Goal: Task Accomplishment & Management: Use online tool/utility

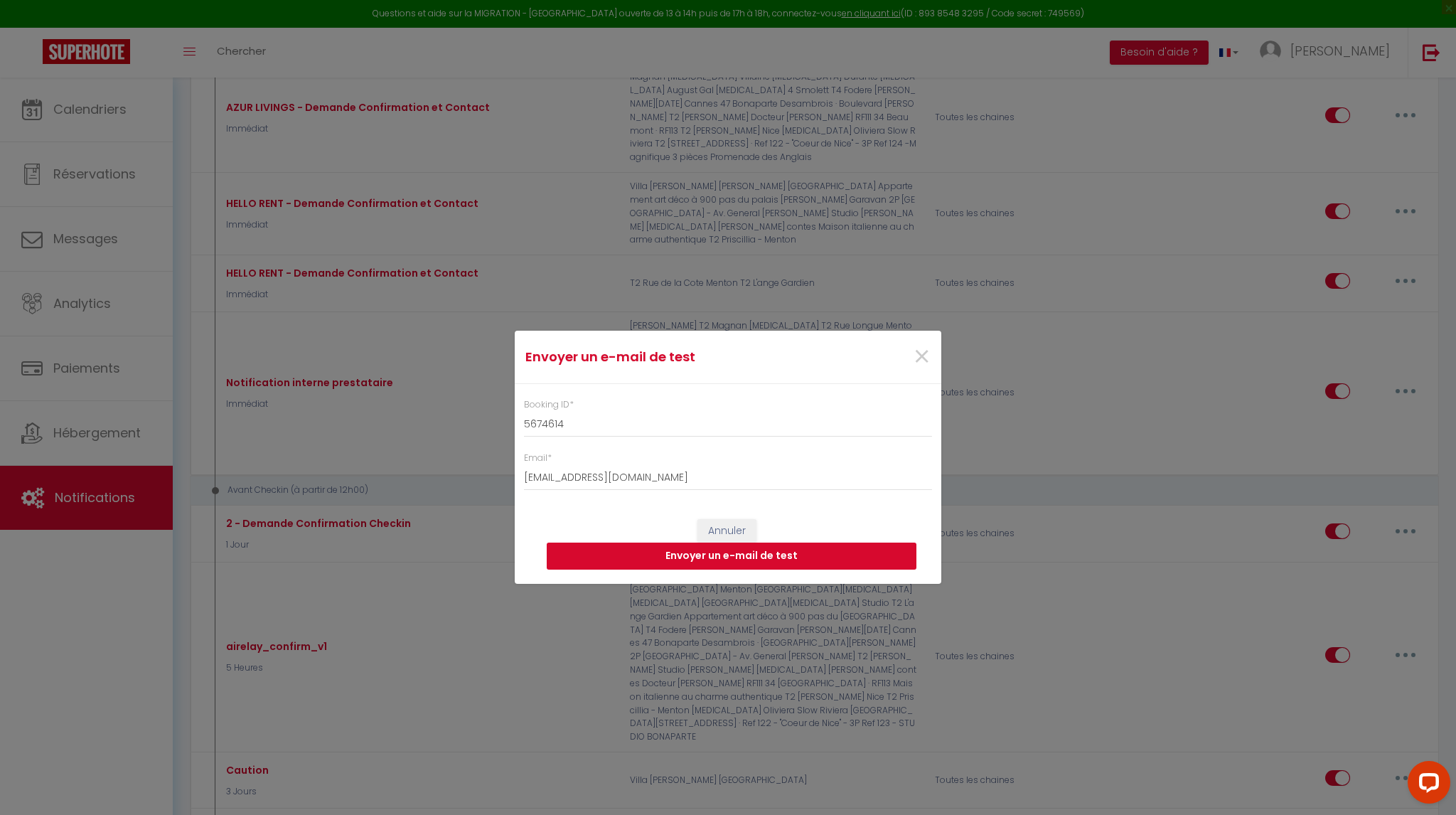
click at [736, 561] on button "Envoyer un e-mail de test" at bounding box center [731, 557] width 370 height 27
click at [582, 433] on input "5674614" at bounding box center [728, 425] width 408 height 25
click at [609, 470] on input "[EMAIL_ADDRESS][DOMAIN_NAME]" at bounding box center [728, 478] width 408 height 25
drag, startPoint x: 680, startPoint y: 478, endPoint x: 488, endPoint y: 473, distance: 192.1
click at [488, 473] on div "Envoyer un e-mail de test × Booking ID * 5674614 Email * [EMAIL_ADDRESS][DOMAIN…" at bounding box center [728, 407] width 1456 height 815
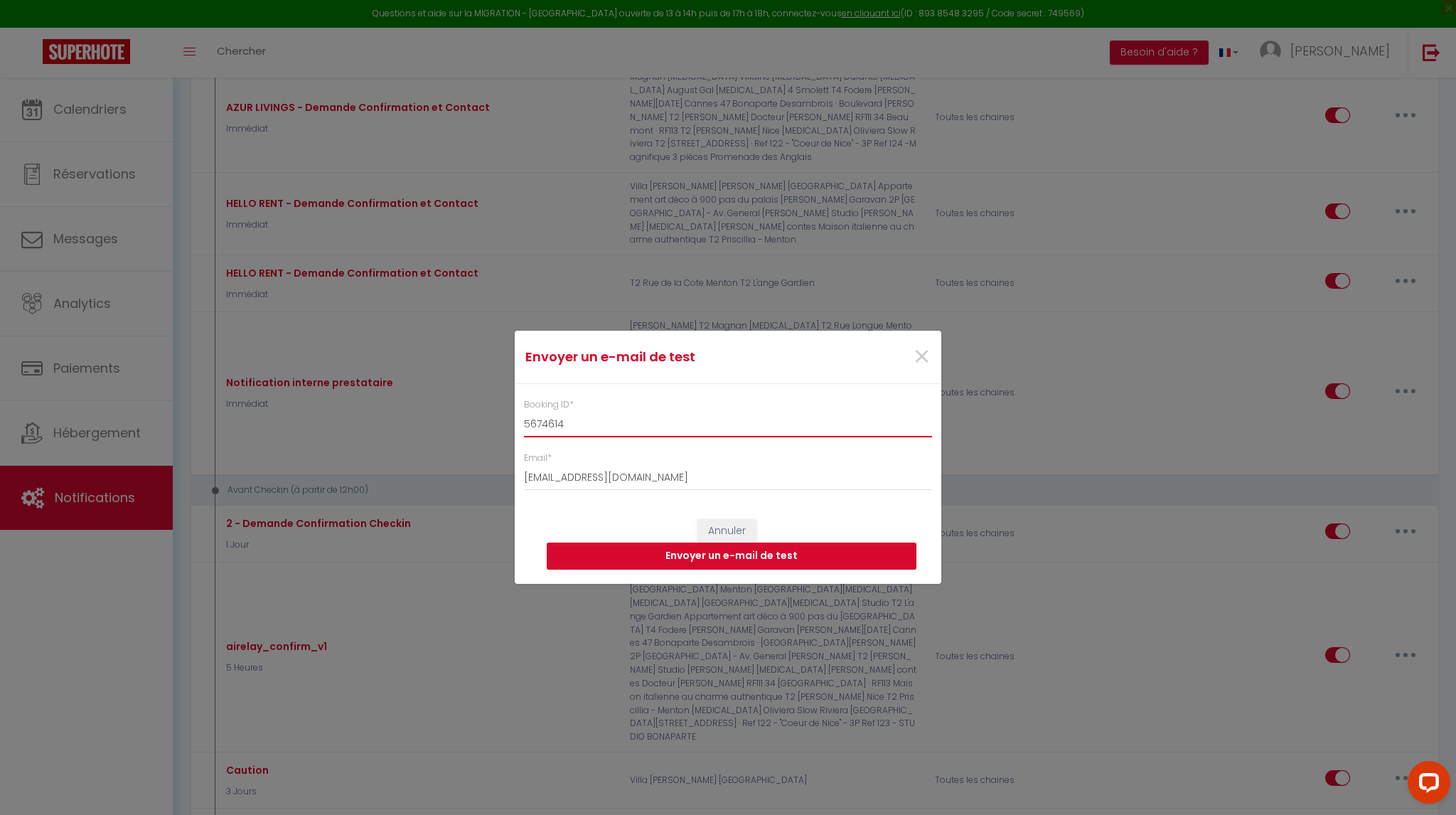
click at [531, 427] on input "5674614" at bounding box center [728, 425] width 408 height 25
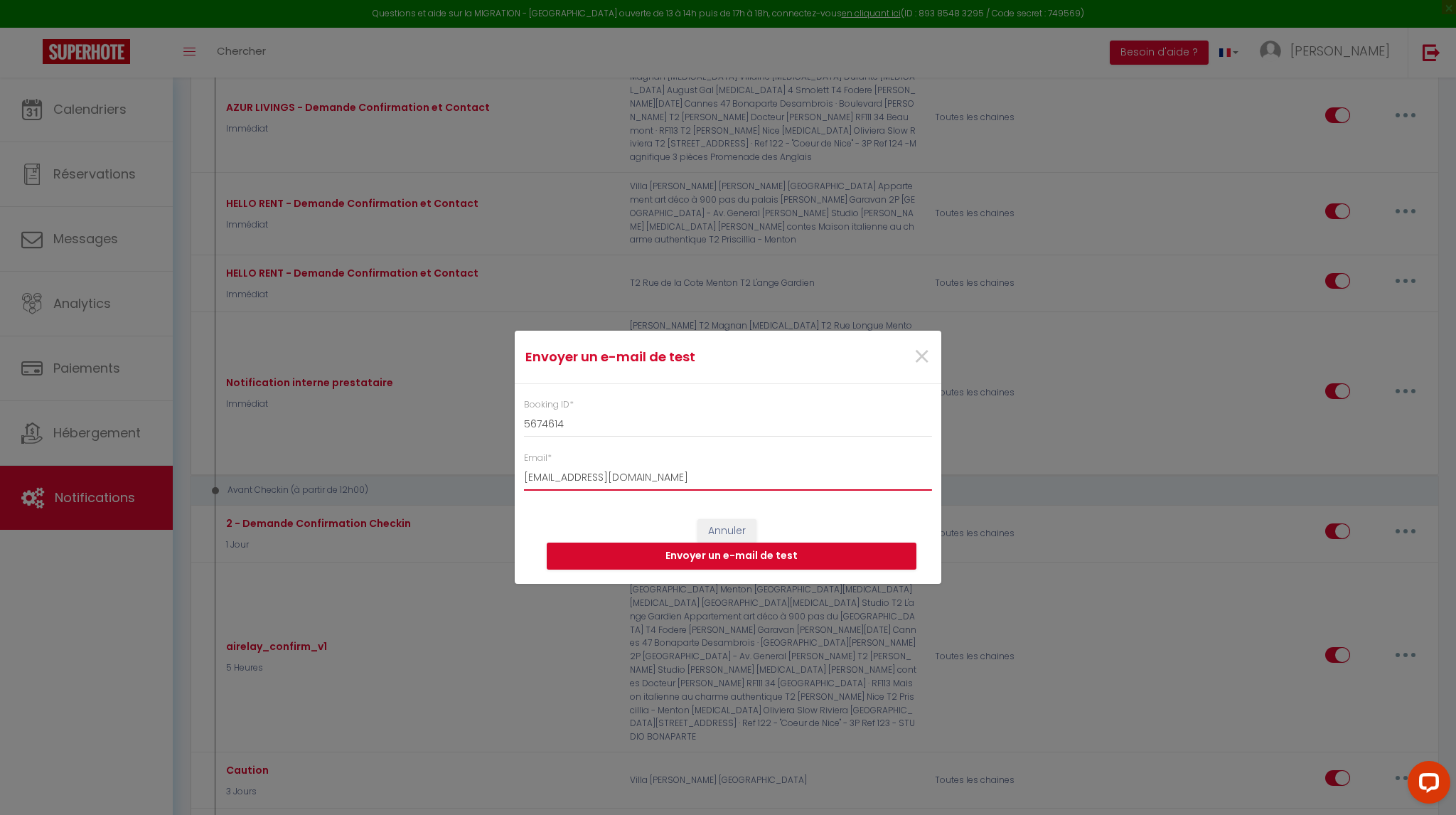
click at [639, 473] on input "[EMAIL_ADDRESS][DOMAIN_NAME]" at bounding box center [728, 478] width 408 height 25
drag, startPoint x: 697, startPoint y: 479, endPoint x: 504, endPoint y: 473, distance: 193.1
click at [504, 473] on div "Envoyer un e-mail de test × Booking ID * 5674614 Email * [EMAIL_ADDRESS][DOMAIN…" at bounding box center [728, 407] width 1456 height 815
click at [268, 539] on div "Envoyer un e-mail de test × Booking ID * 5674614 Email * [EMAIL_ADDRESS][DOMAIN…" at bounding box center [728, 407] width 1456 height 815
click at [922, 359] on span "×" at bounding box center [922, 357] width 18 height 42
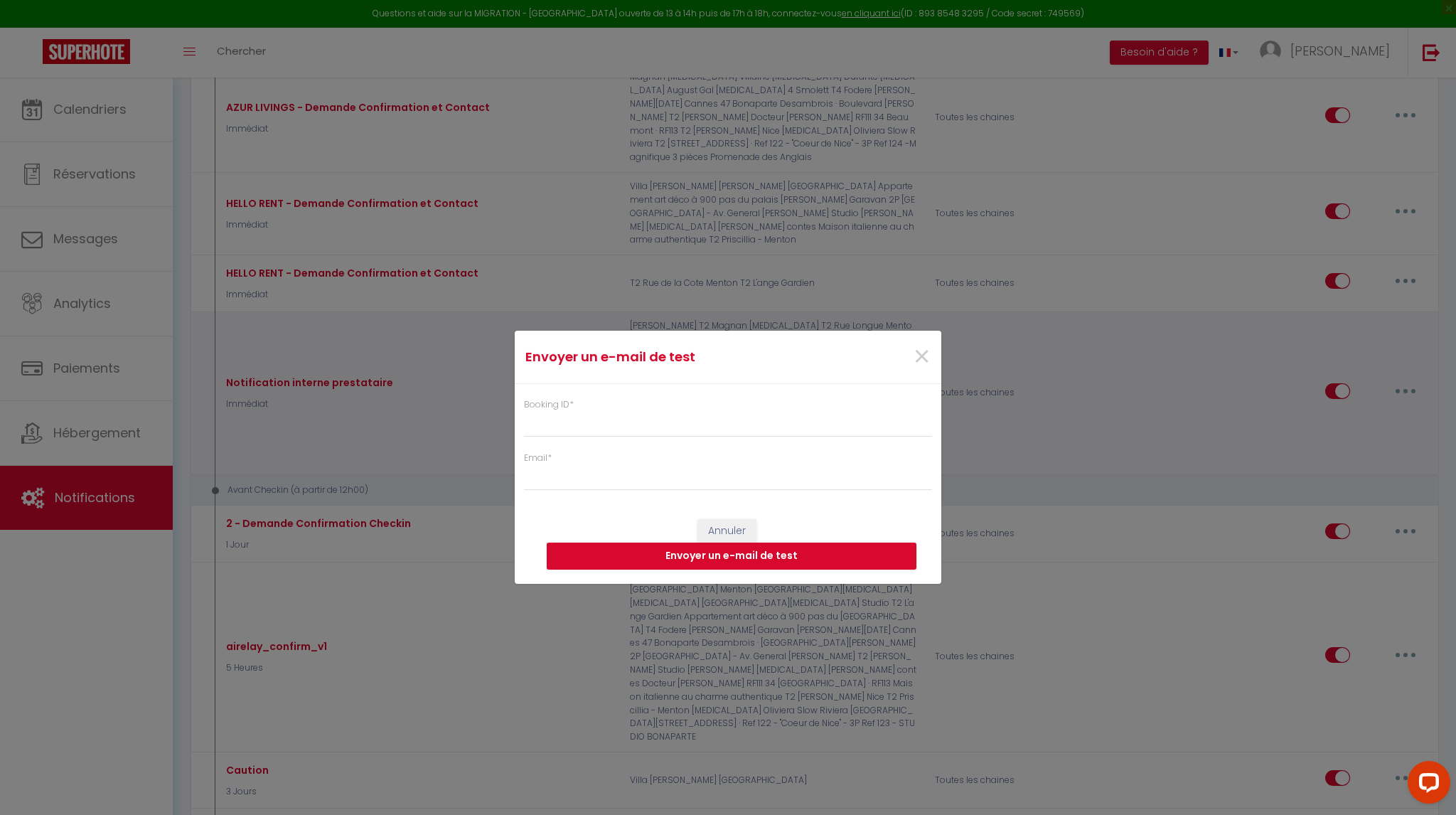
select select
checkbox input "false"
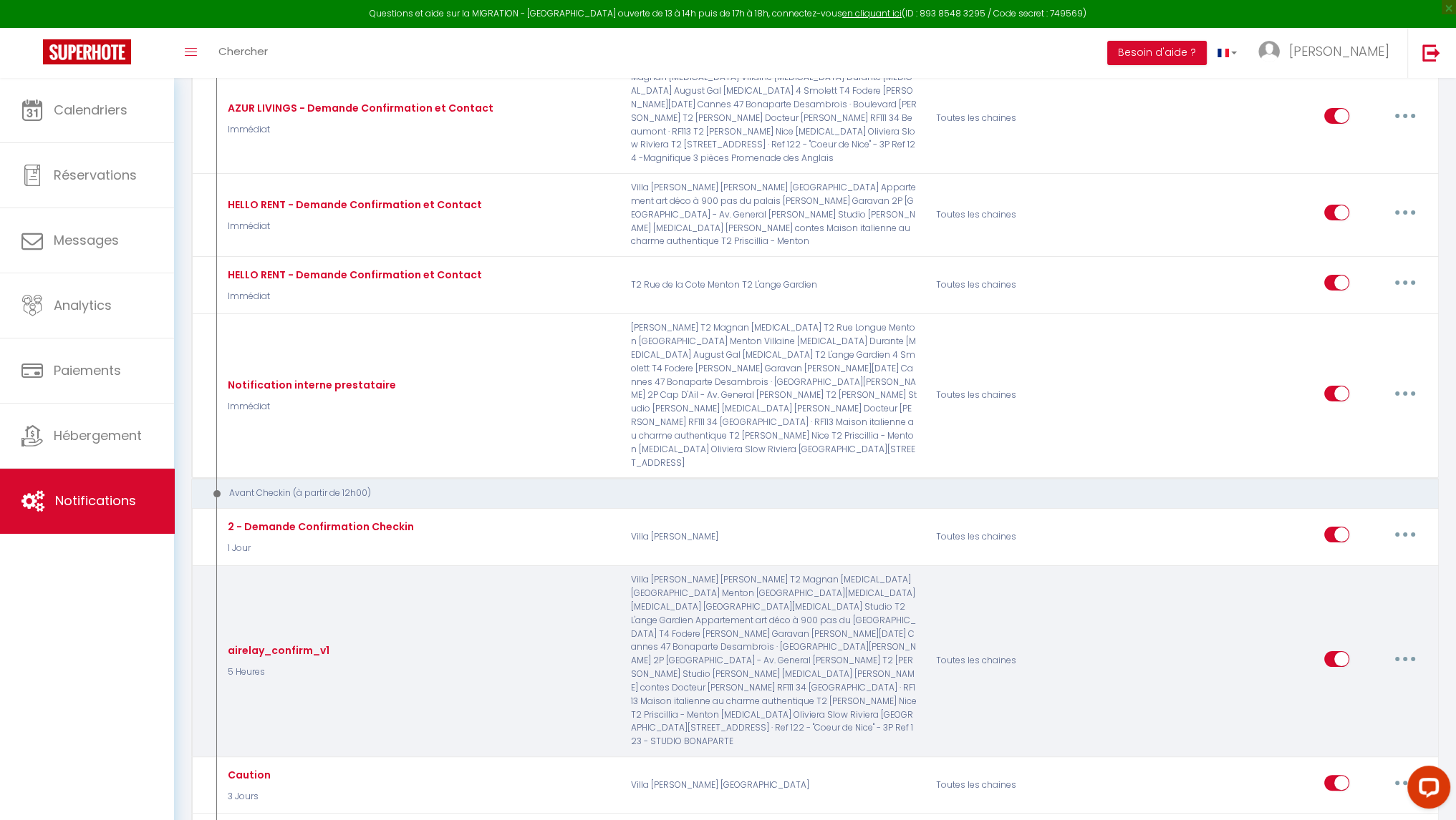
click at [1418, 647] on button "button" at bounding box center [1405, 658] width 40 height 23
click at [1364, 679] on link "Editer" at bounding box center [1368, 691] width 106 height 24
type input "airelay_confirm_v1"
select select "5 Heures"
select select "if_booking_is_paid"
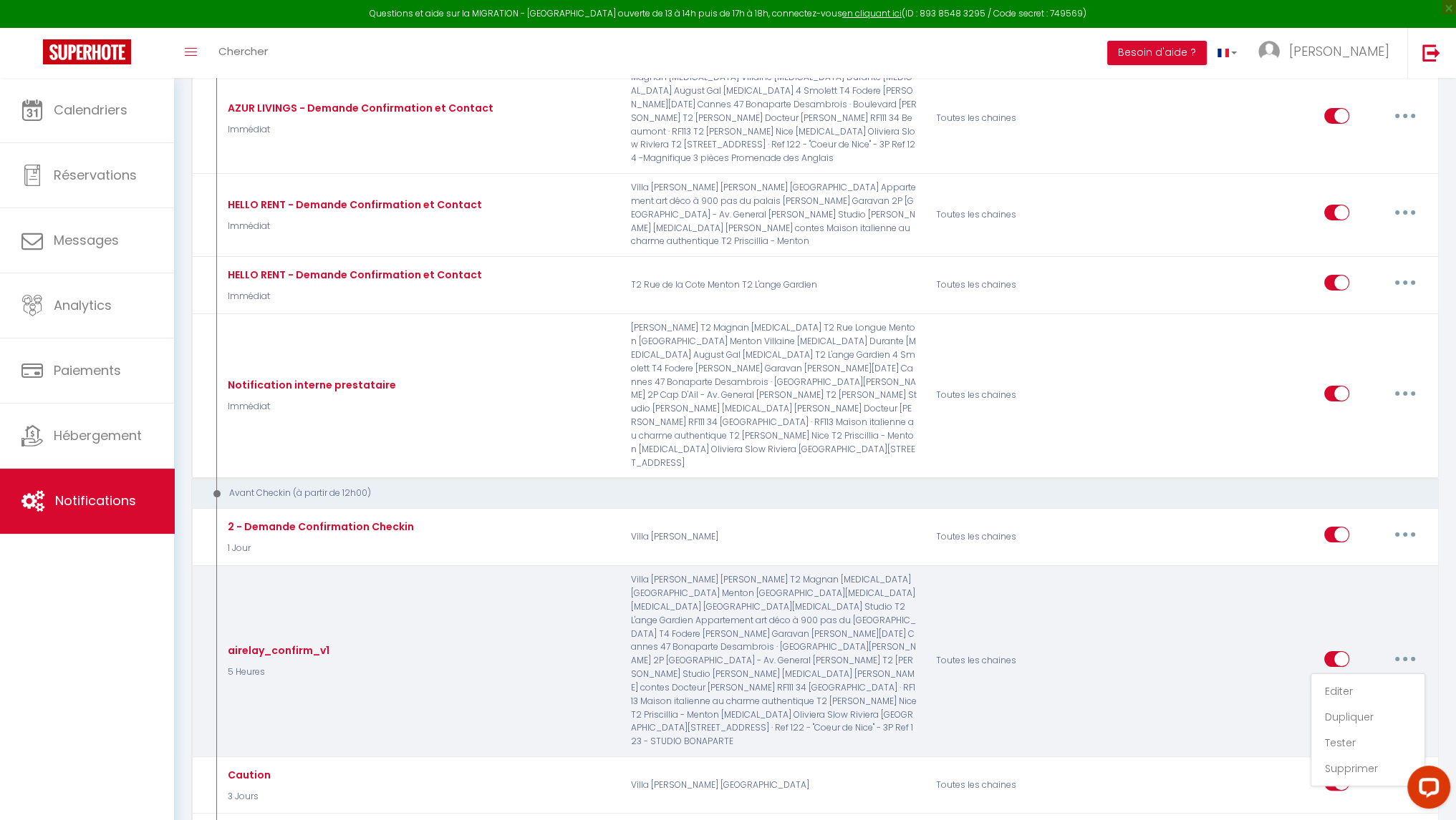
checkbox input "false"
radio input "true"
type input "airelay confirmation"
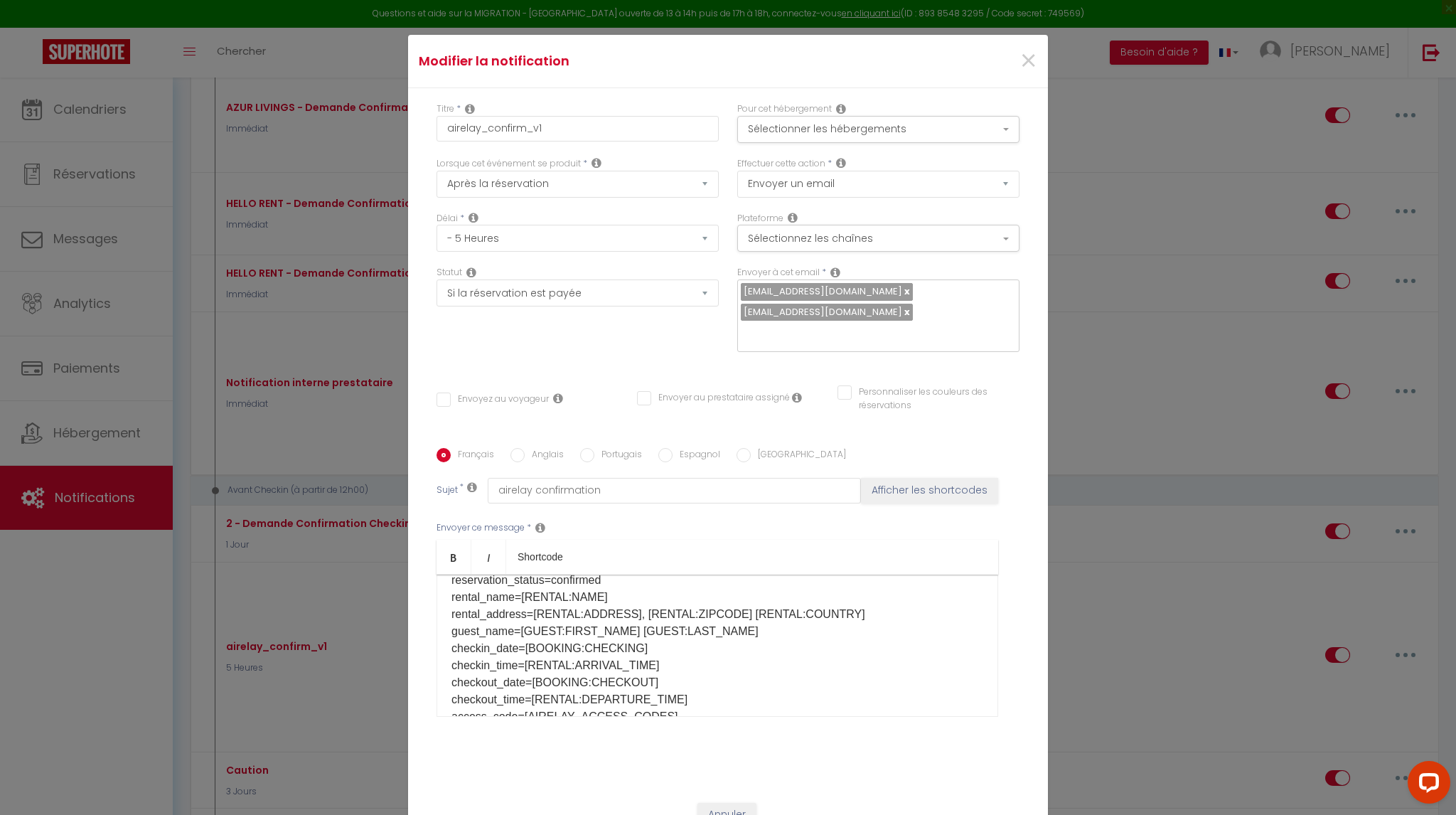
scroll to position [89, 0]
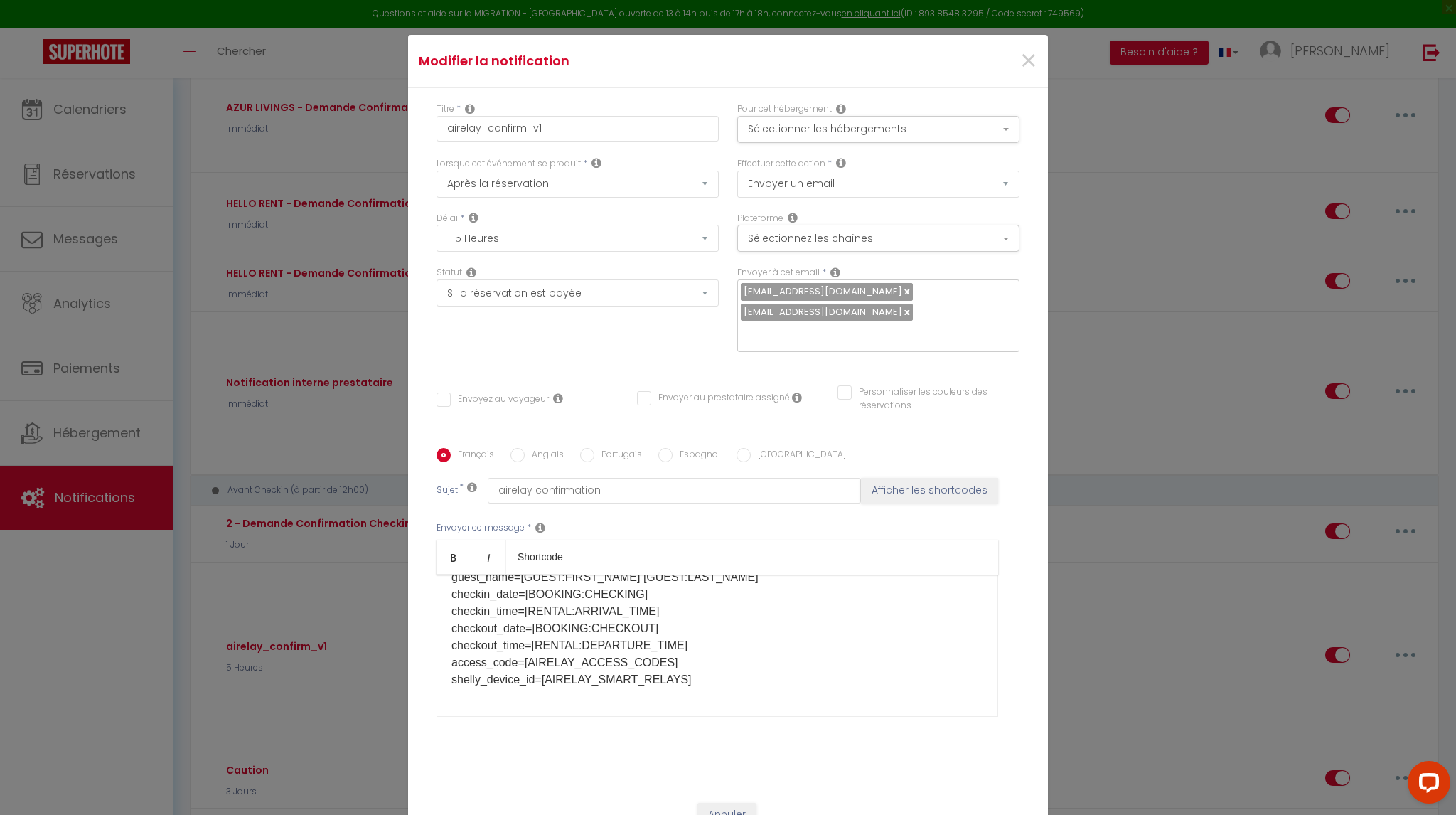
click at [686, 675] on p "reservation_id=[BOOKING:ID] reservation_status=confirmed rental_name=[RENTAL:NA…" at bounding box center [717, 594] width 532 height 188
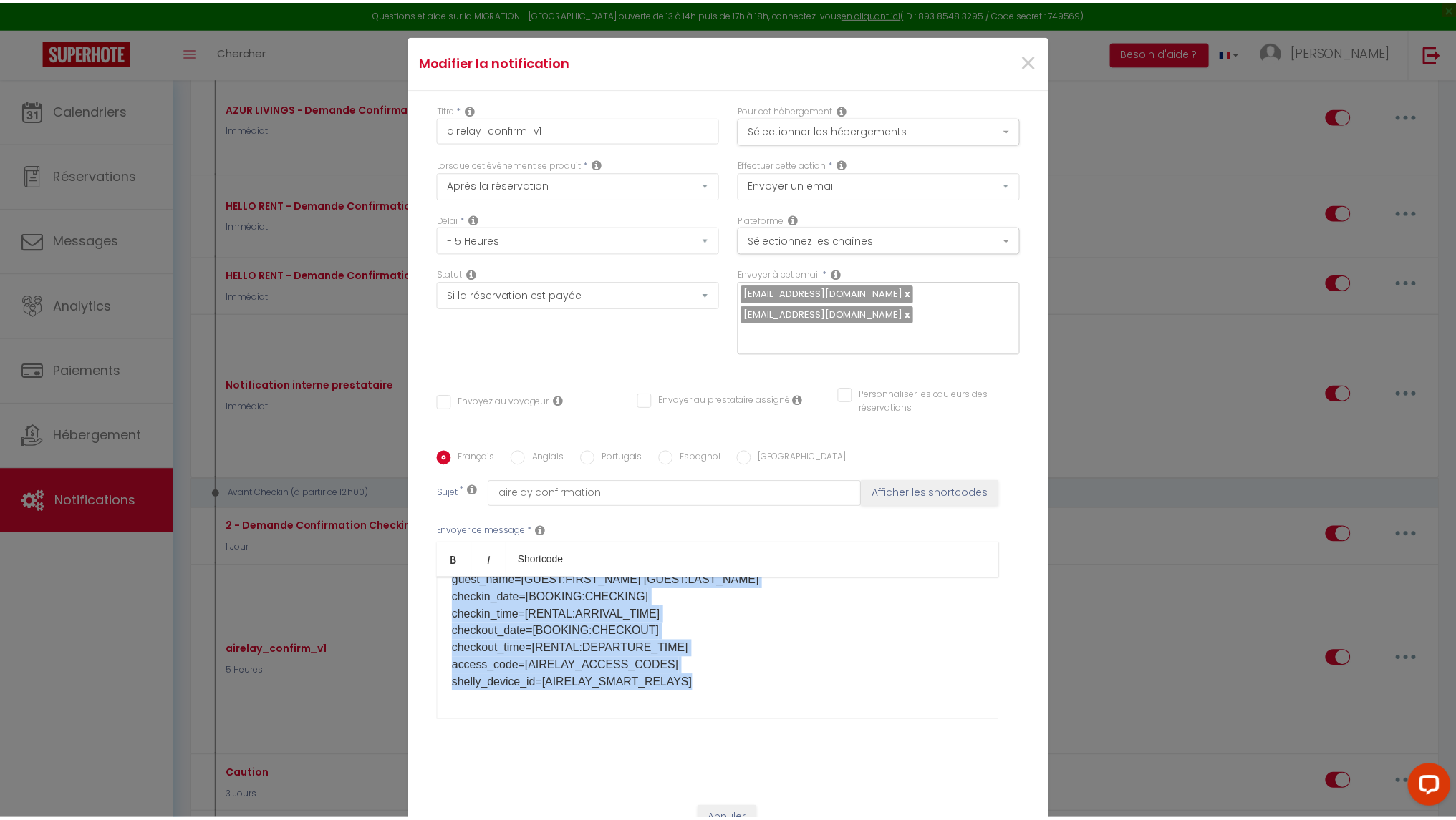
scroll to position [0, 0]
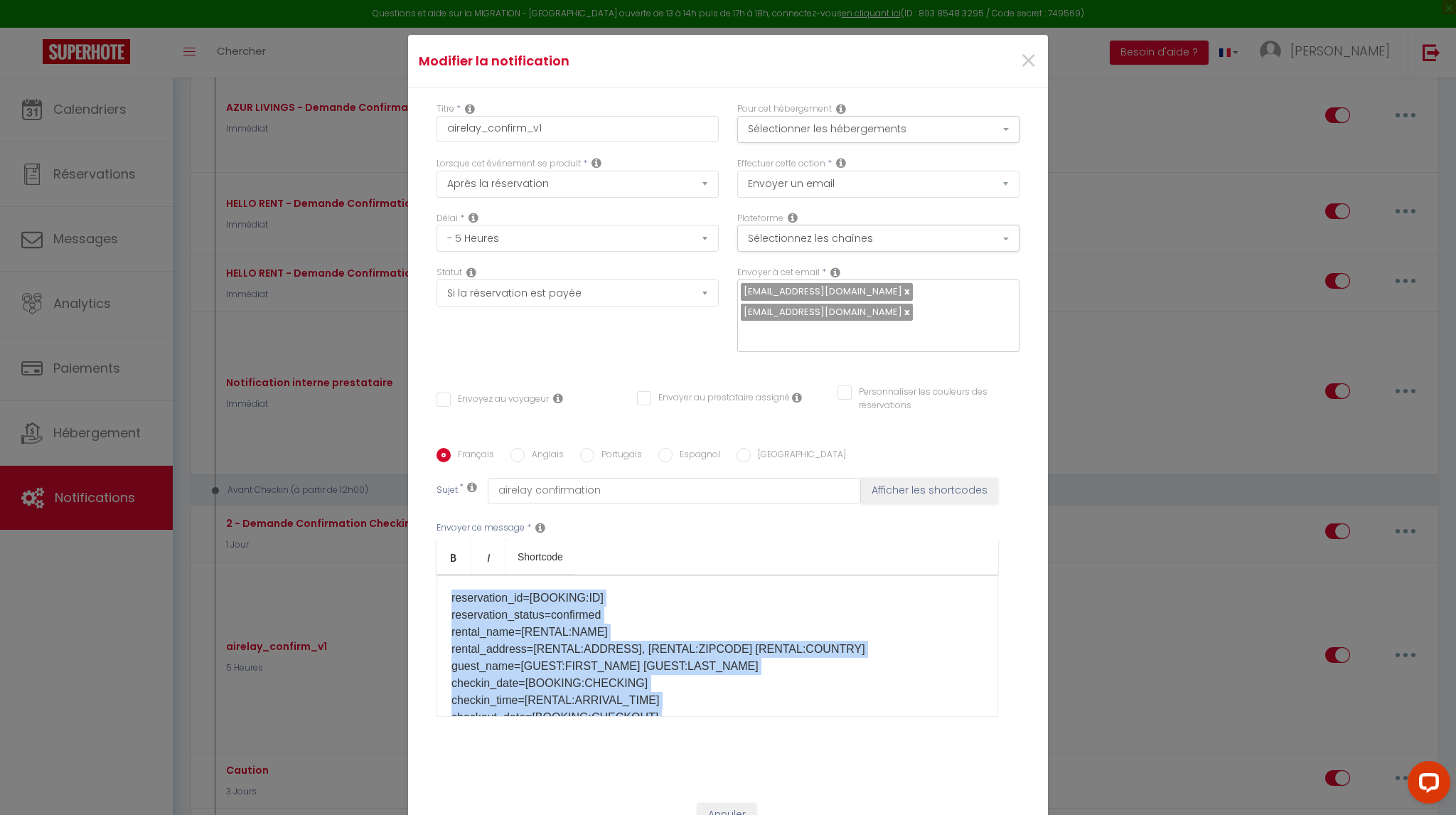
drag, startPoint x: 645, startPoint y: 678, endPoint x: 382, endPoint y: 559, distance: 288.7
click at [382, 559] on div "Modifier la notification × Titre * airelay_confirm_v1 Pour cet hébergement Séle…" at bounding box center [728, 407] width 1456 height 815
click at [614, 650] on p "reservation_id=[BOOKING:ID] reservation_status=confirmed rental_name=[RENTAL:NA…" at bounding box center [717, 683] width 532 height 188
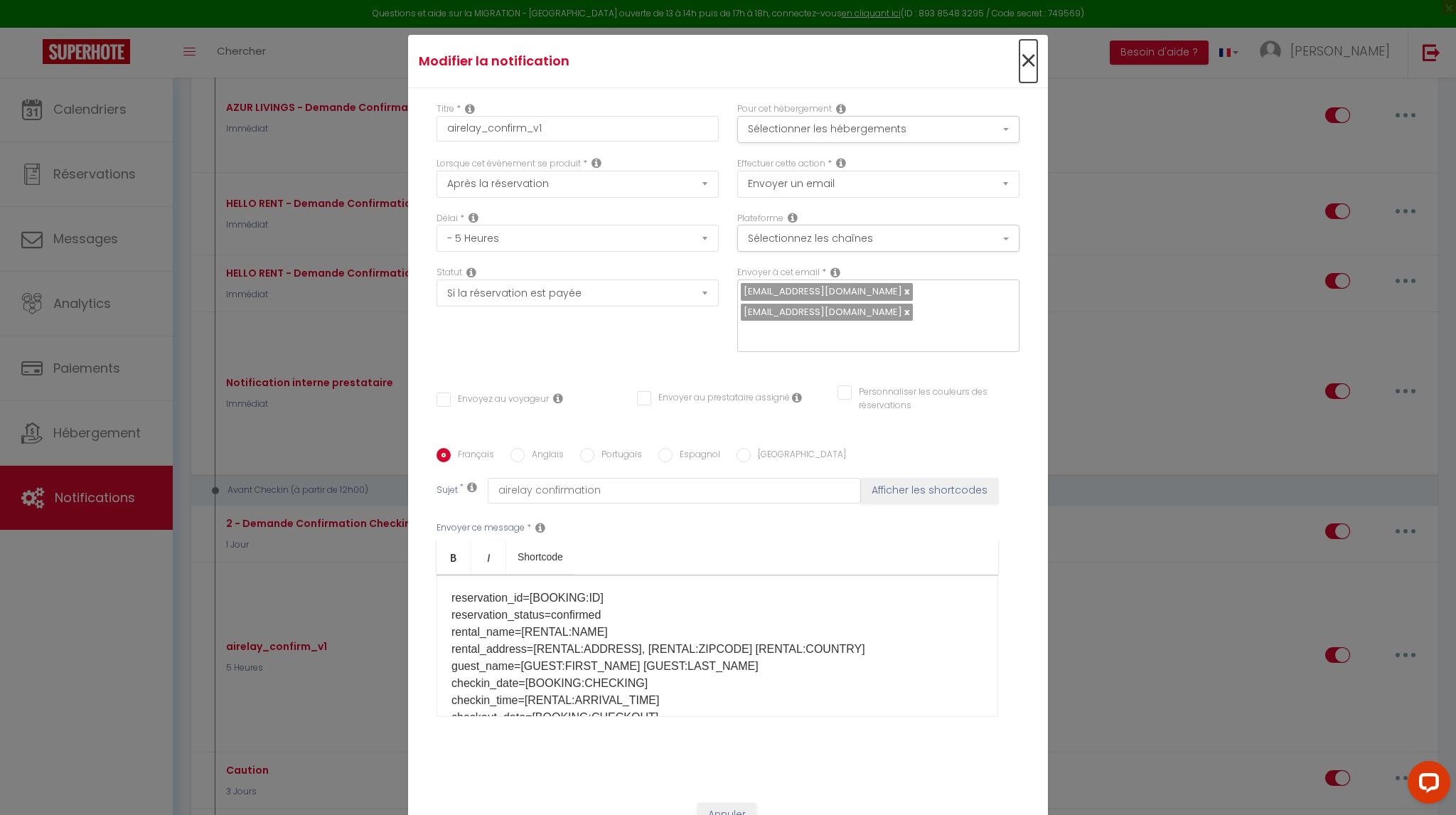
click at [1024, 64] on span "×" at bounding box center [1028, 61] width 18 height 42
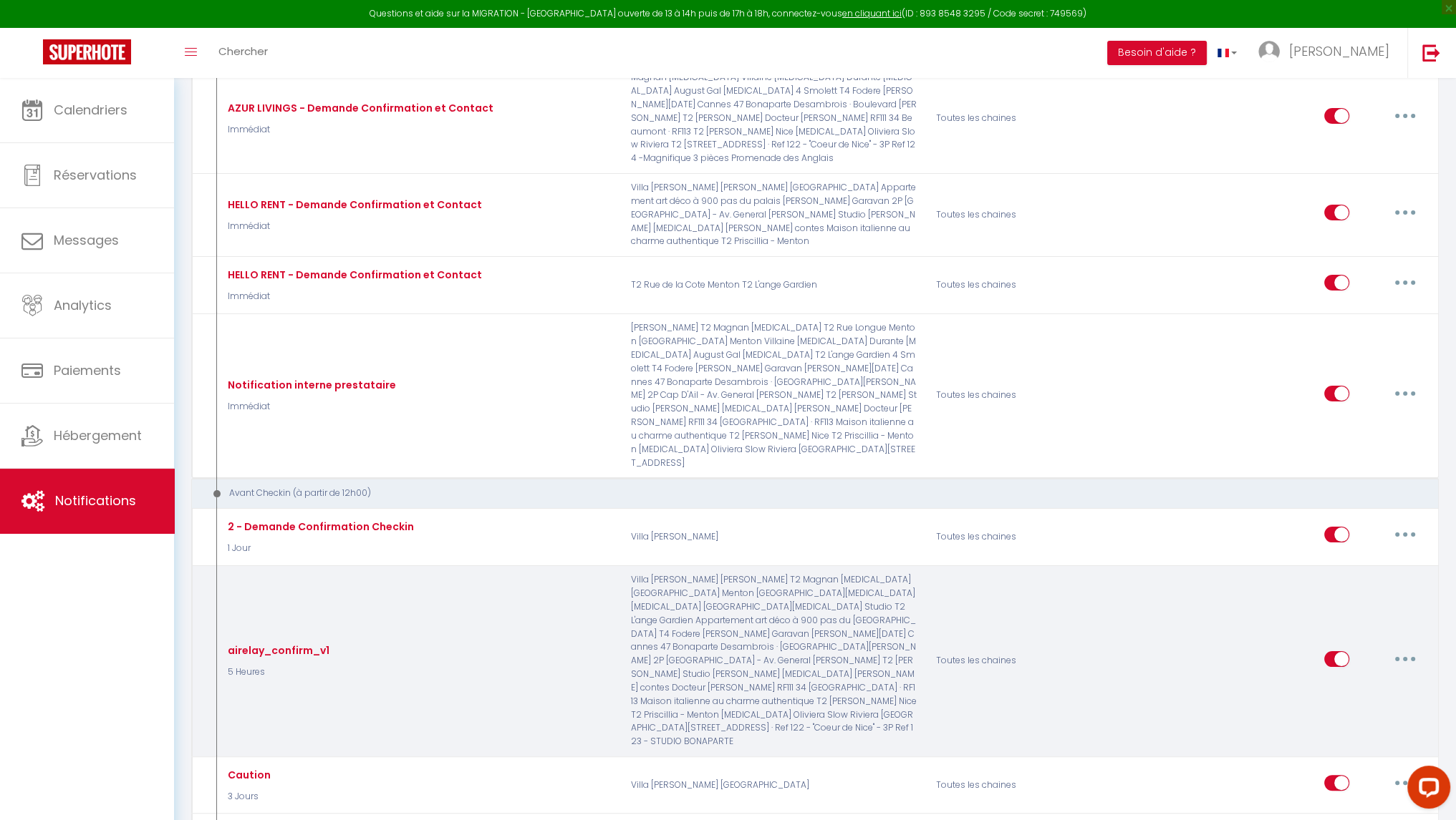
click at [1406, 640] on div "Editer Dupliquer Tester Supprimer" at bounding box center [1375, 661] width 101 height 42
click at [1406, 647] on button "button" at bounding box center [1405, 658] width 40 height 23
click at [1340, 731] on link "Tester" at bounding box center [1368, 743] width 106 height 24
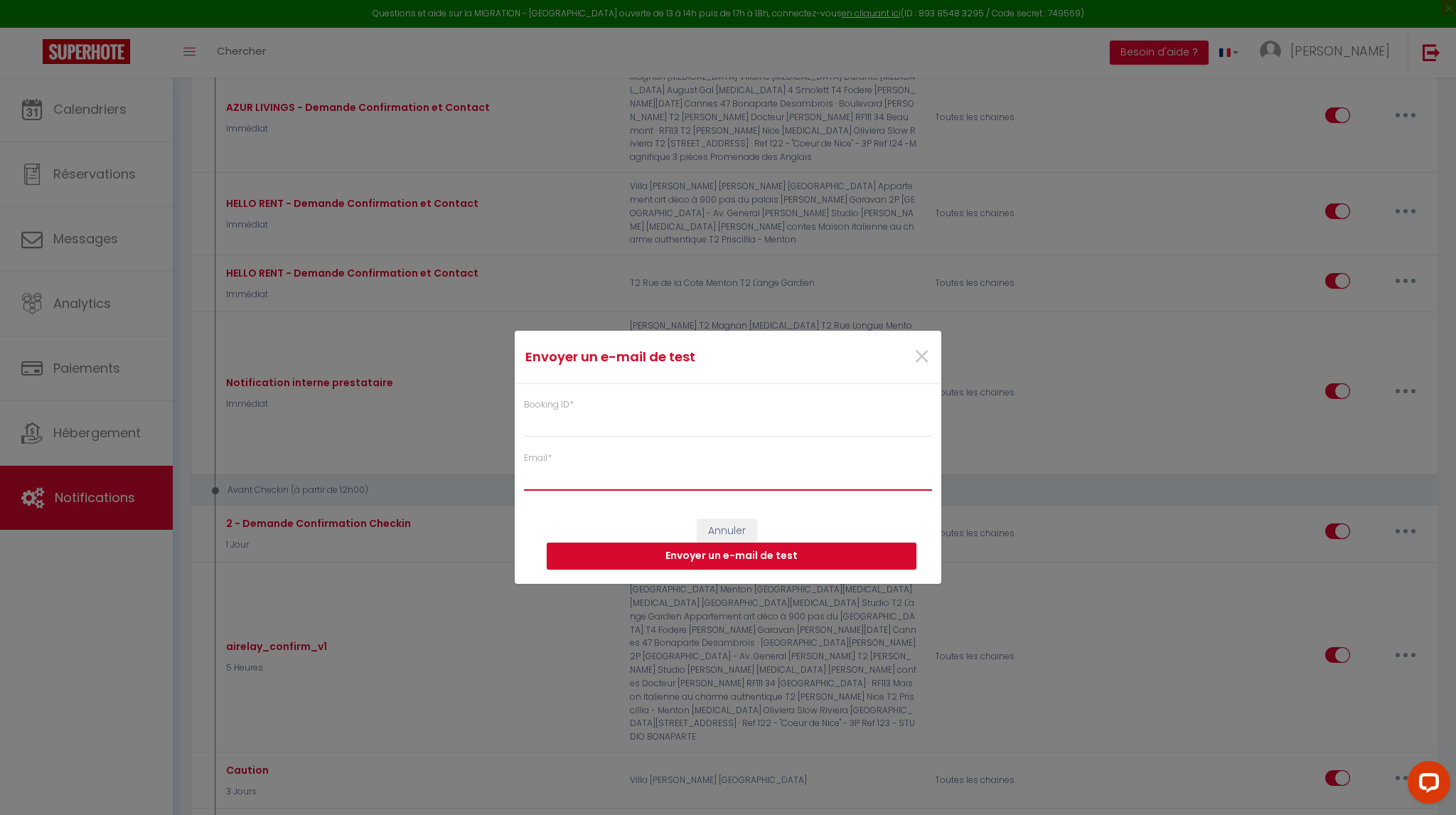
click at [594, 478] on input "Email *" at bounding box center [728, 478] width 408 height 25
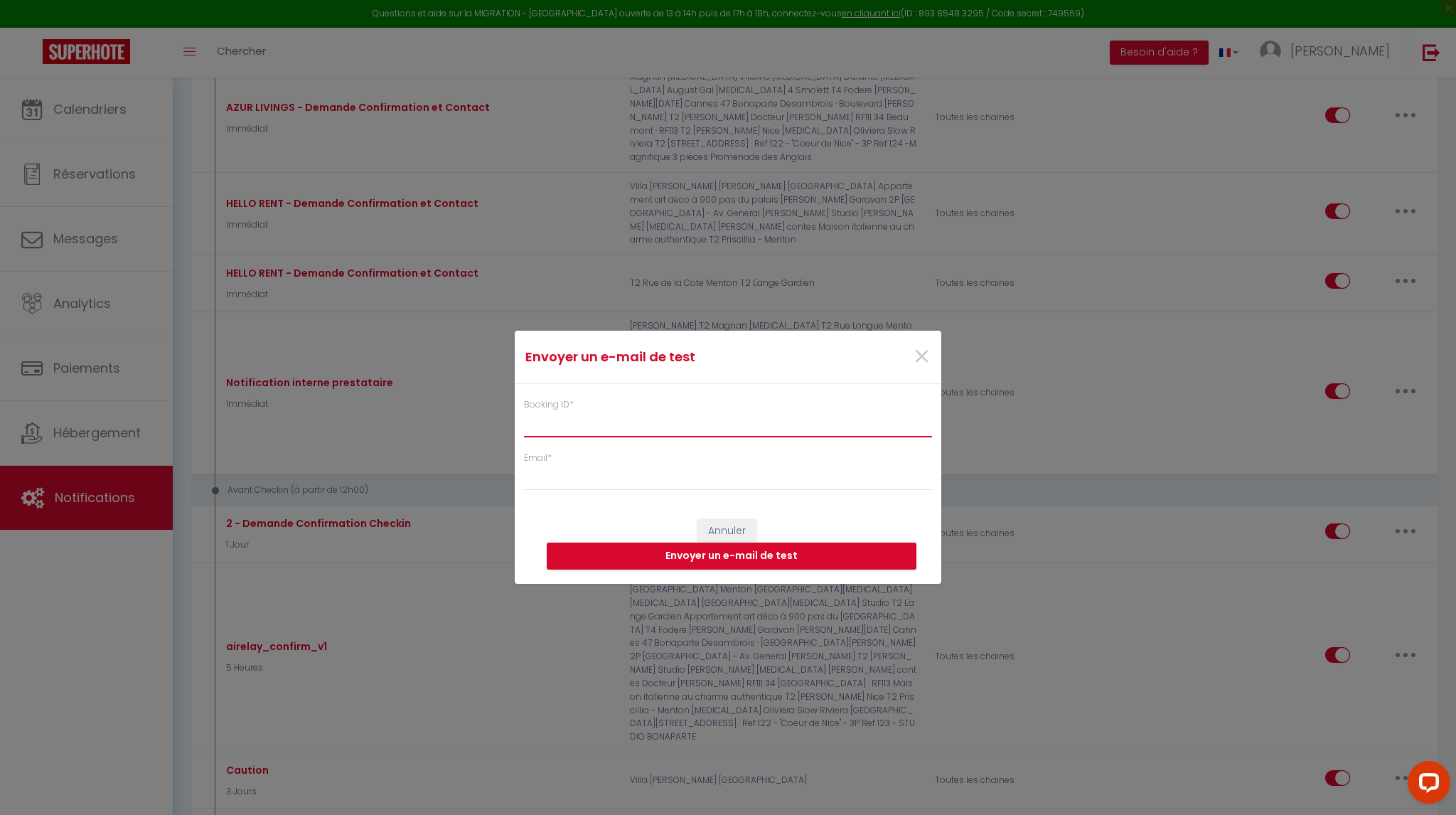
click at [600, 412] on input "Booking ID *" at bounding box center [728, 425] width 408 height 25
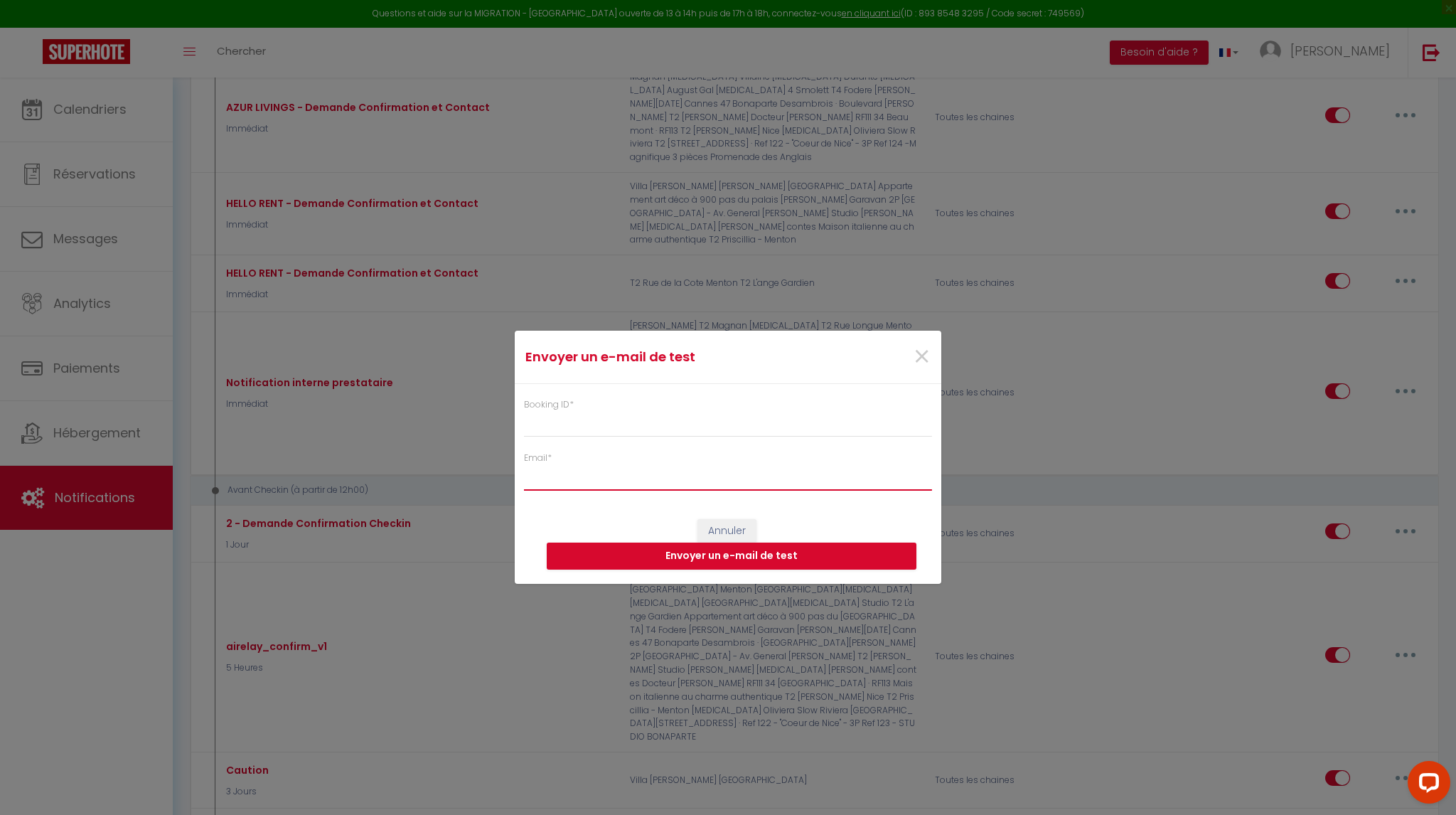
click at [594, 474] on input "Email *" at bounding box center [728, 478] width 408 height 25
click at [620, 459] on div "Email *" at bounding box center [728, 471] width 408 height 39
click at [592, 405] on div "Booking ID *" at bounding box center [728, 418] width 408 height 39
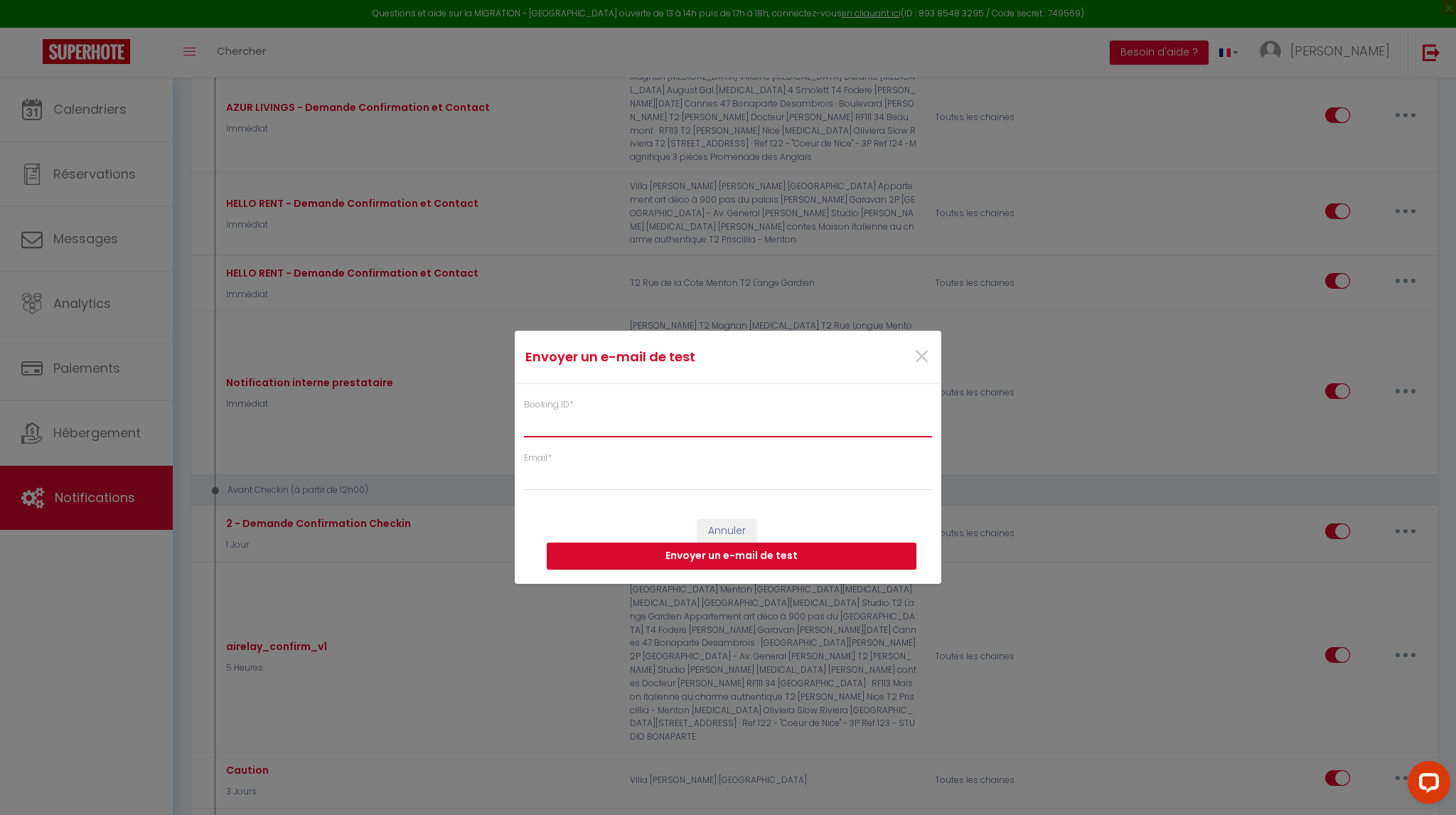
click at [578, 420] on input "Booking ID *" at bounding box center [728, 425] width 408 height 25
paste input "5674614"
type input "5674614"
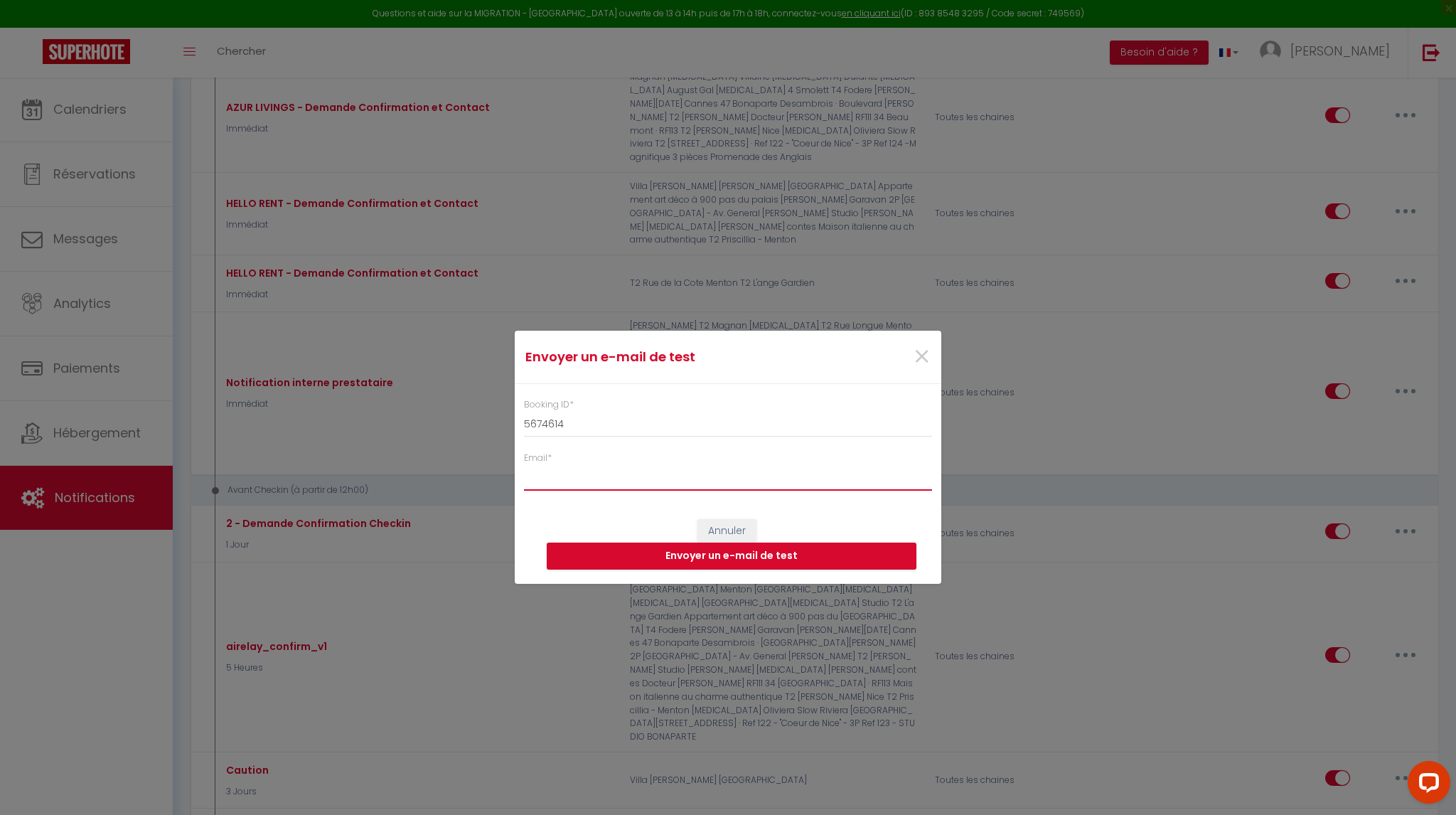
click at [569, 471] on input "Email *" at bounding box center [728, 478] width 408 height 25
type input "[EMAIL_ADDRESS][DOMAIN_NAME]"
click at [816, 556] on button "Envoyer un e-mail de test" at bounding box center [731, 557] width 370 height 27
click at [915, 359] on span "×" at bounding box center [922, 357] width 18 height 42
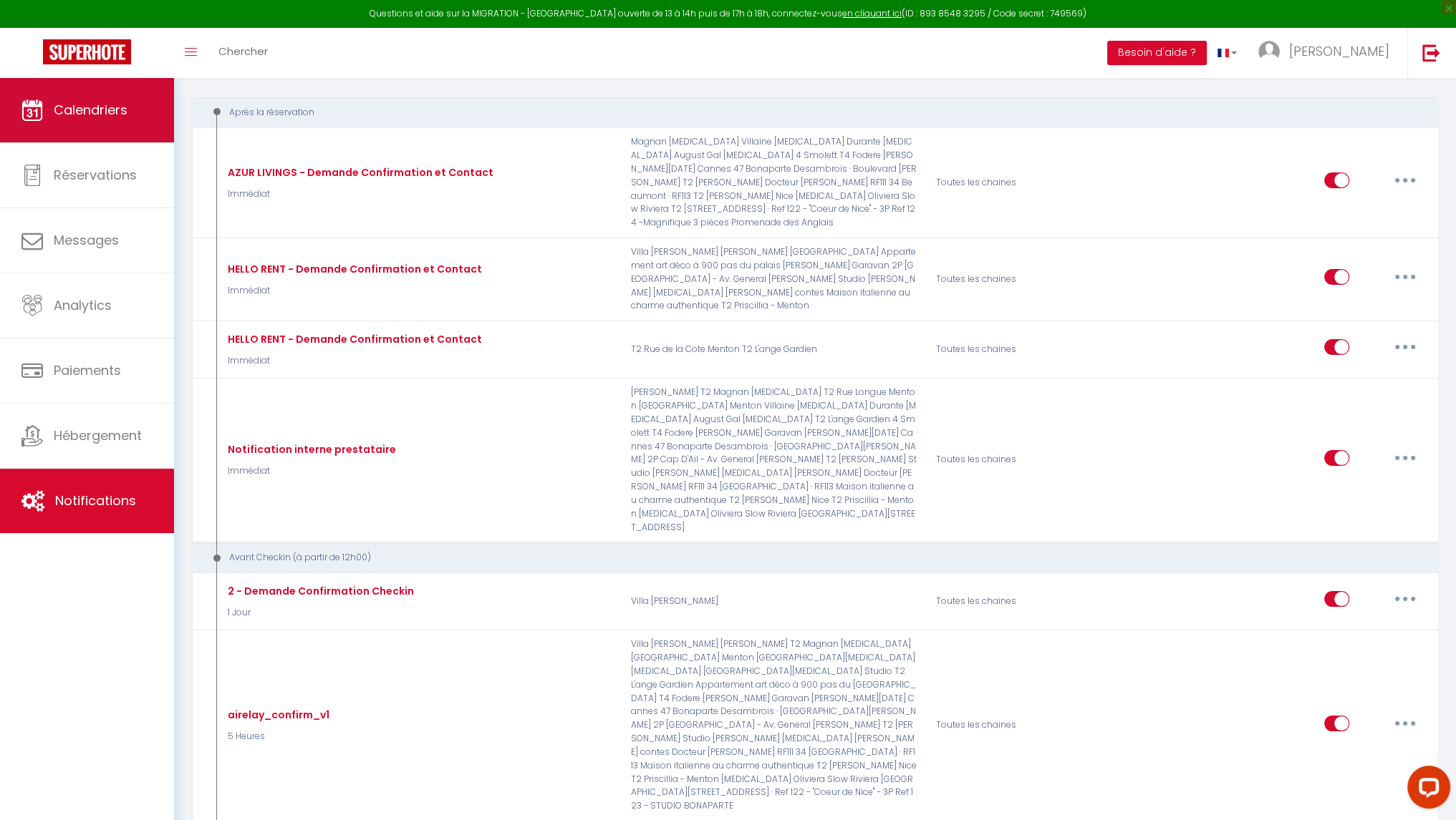
scroll to position [143, 0]
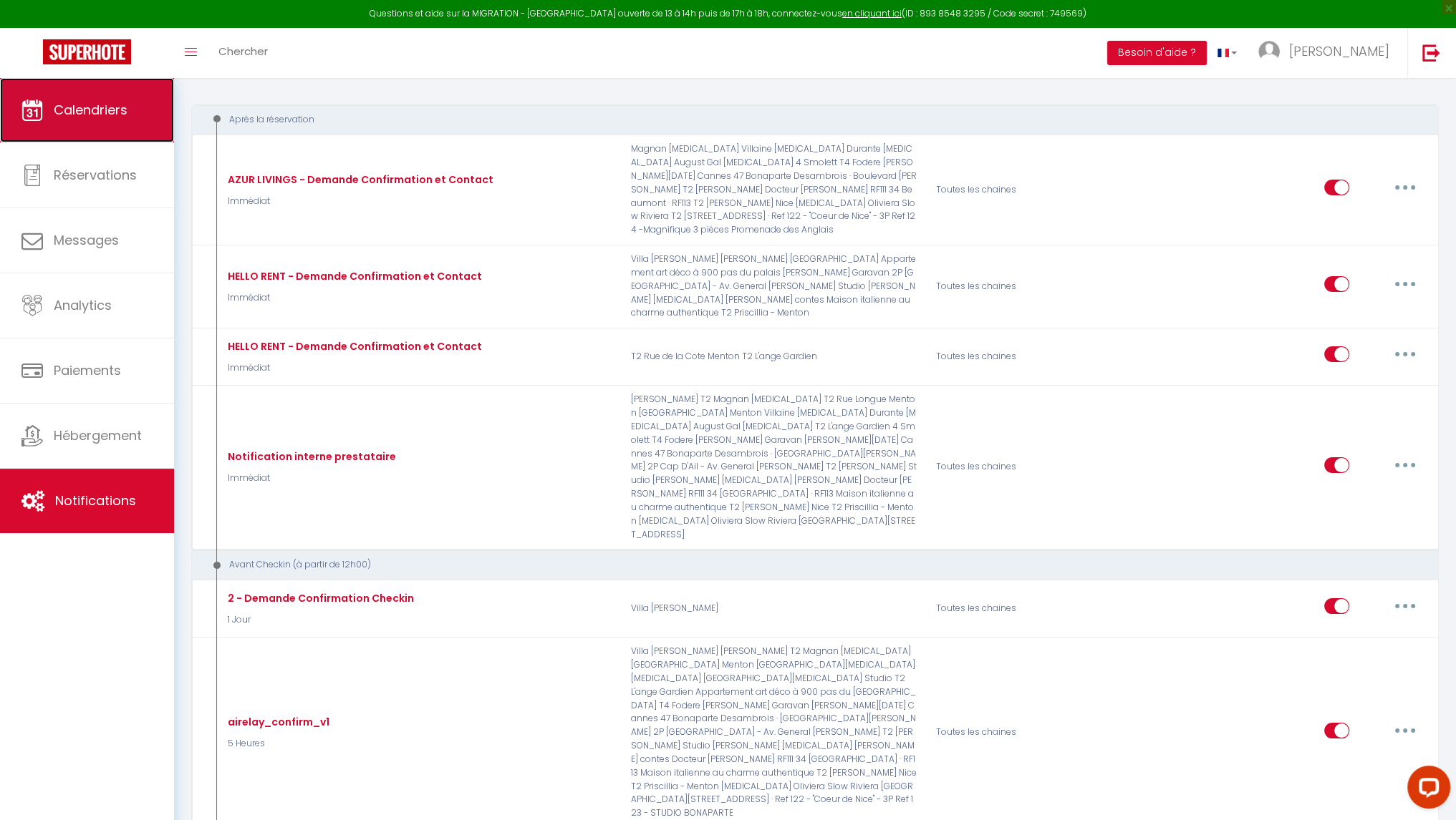
click at [90, 114] on span "Calendriers" at bounding box center [91, 109] width 74 height 18
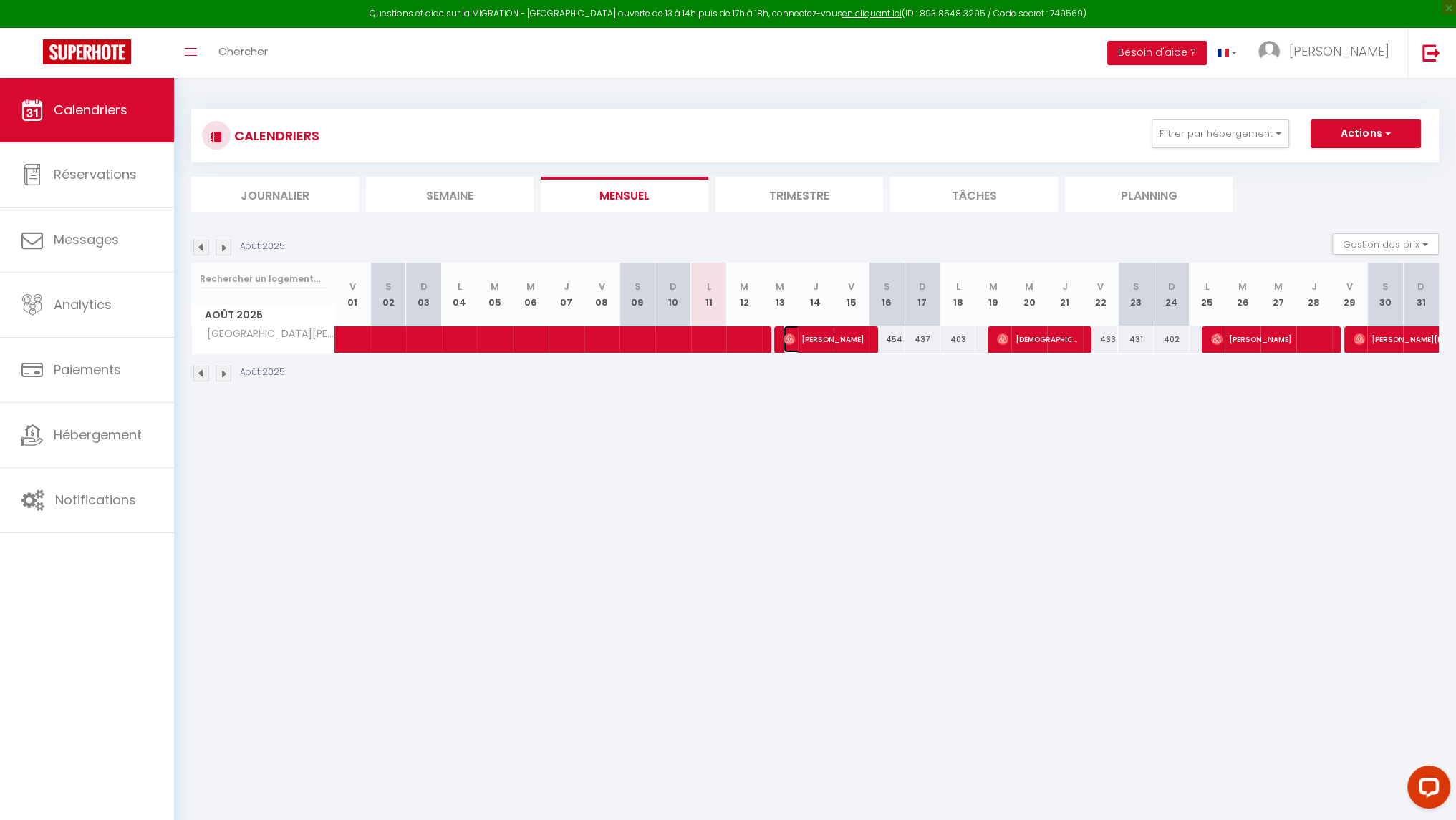
click at [808, 339] on span "[PERSON_NAME]" at bounding box center [826, 339] width 84 height 27
select select "OK"
select select "0"
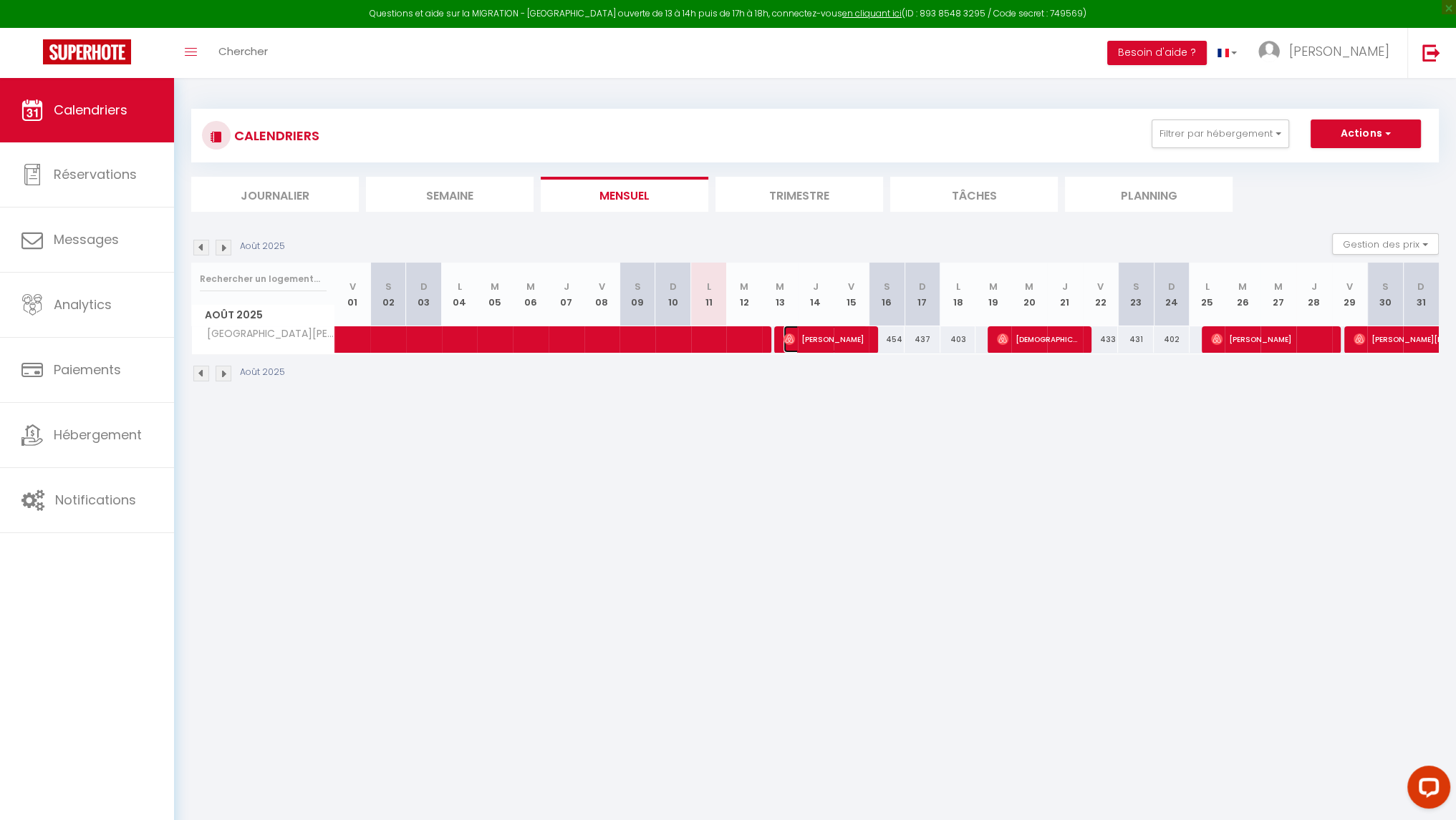
select select "1"
select select
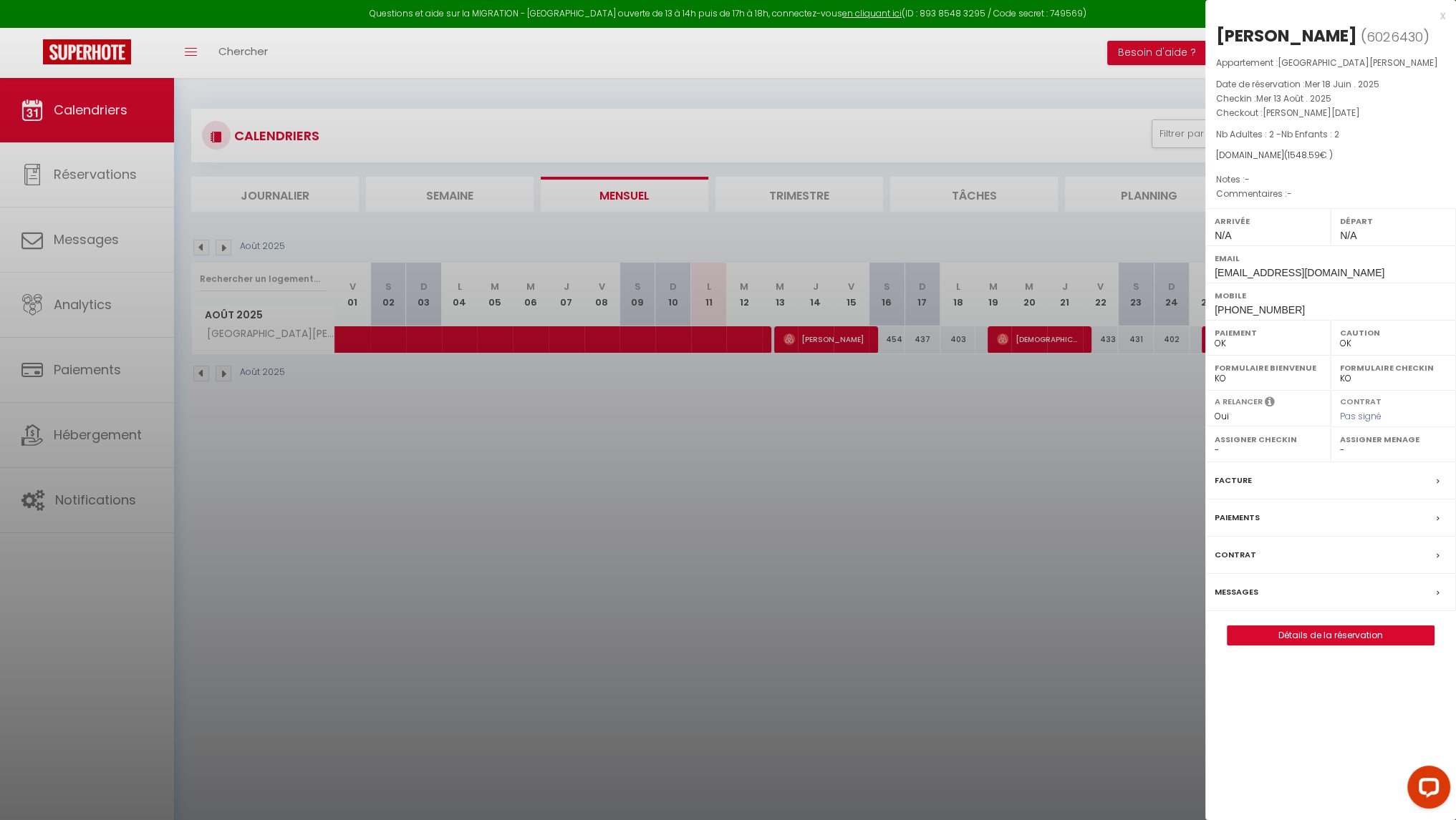
click at [1366, 44] on span "6026430" at bounding box center [1394, 37] width 56 height 18
click at [849, 448] on div at bounding box center [728, 410] width 1456 height 820
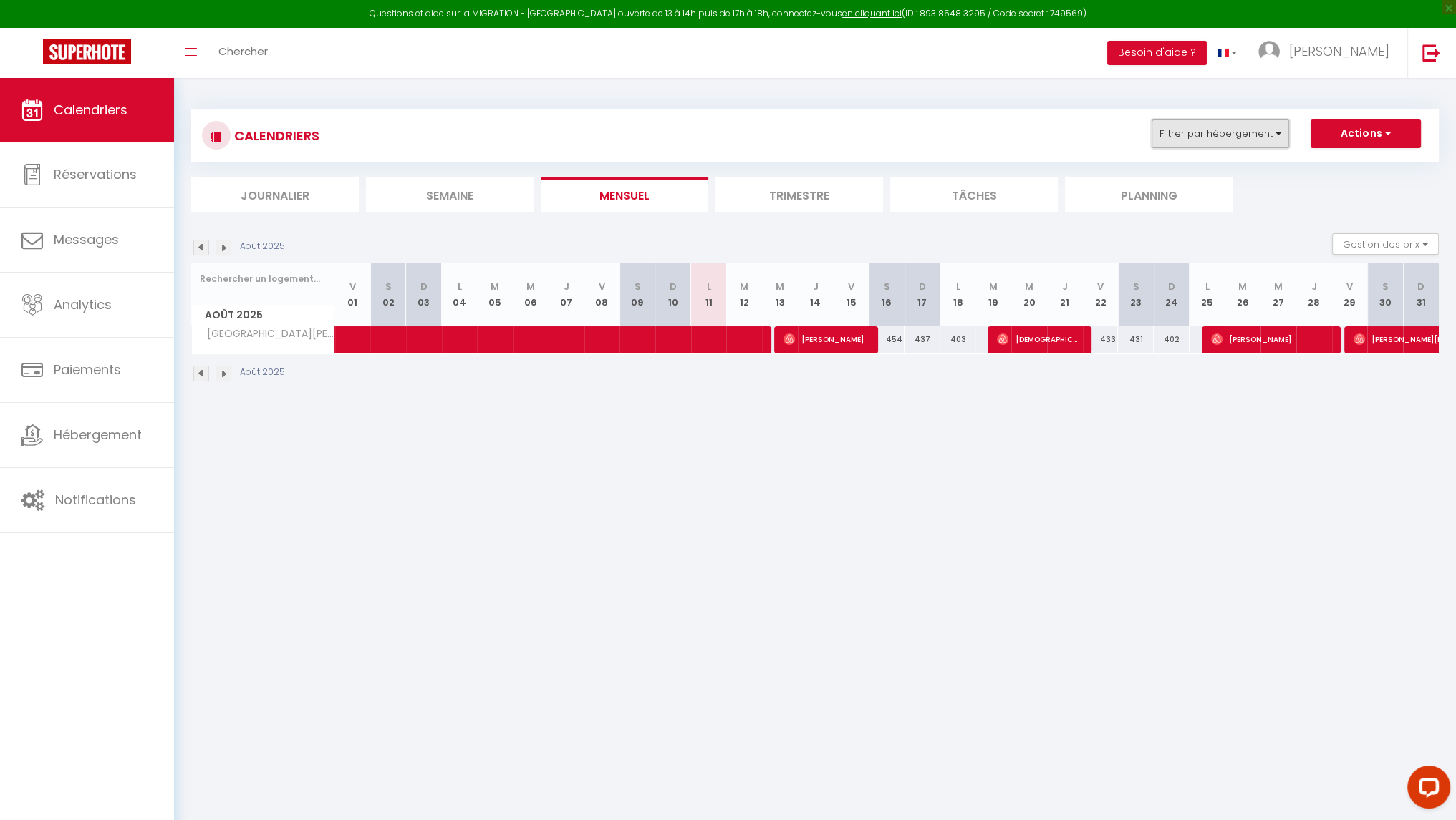
click at [1258, 139] on button "Filtrer par hébergement" at bounding box center [1220, 133] width 138 height 28
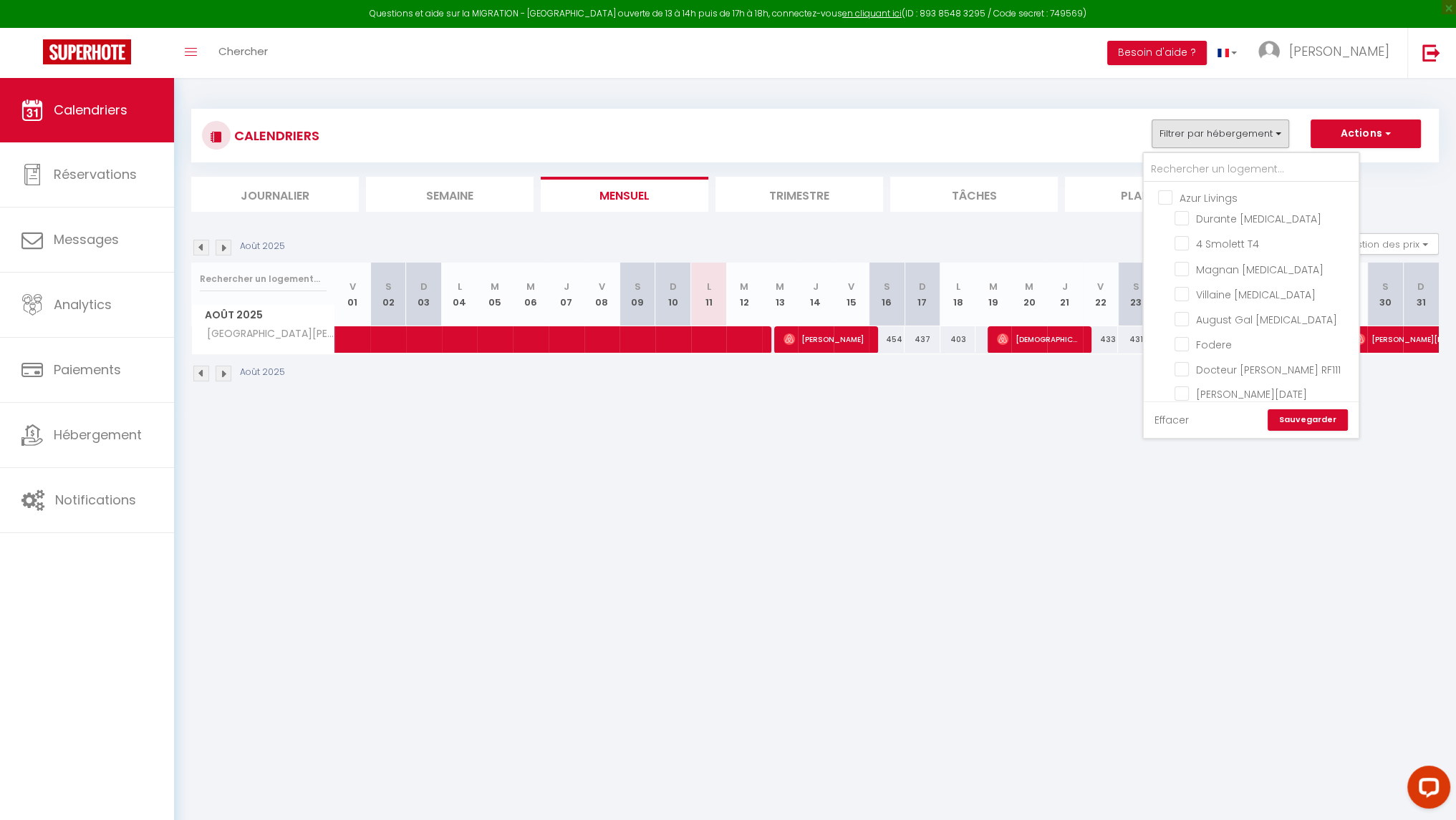
click at [1180, 422] on link "Effacer" at bounding box center [1171, 420] width 34 height 15
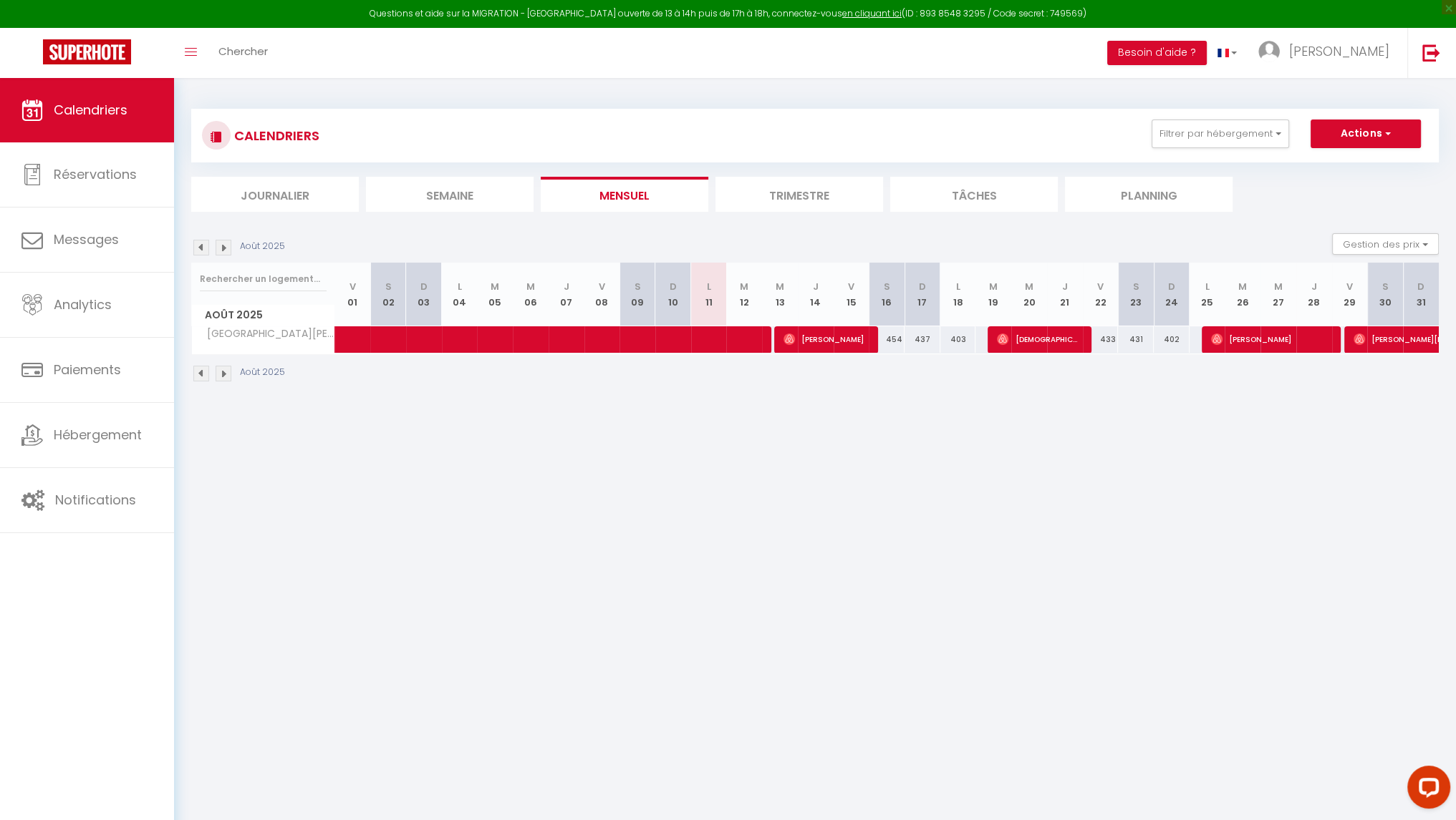
click at [1323, 216] on div "CALENDRIERS Filtrer par hébergement Azur Livings Durante [MEDICAL_DATA] 4 Smole…" at bounding box center [814, 245] width 1247 height 301
click at [68, 188] on link "Réservations" at bounding box center [86, 174] width 174 height 64
select select "not_cancelled"
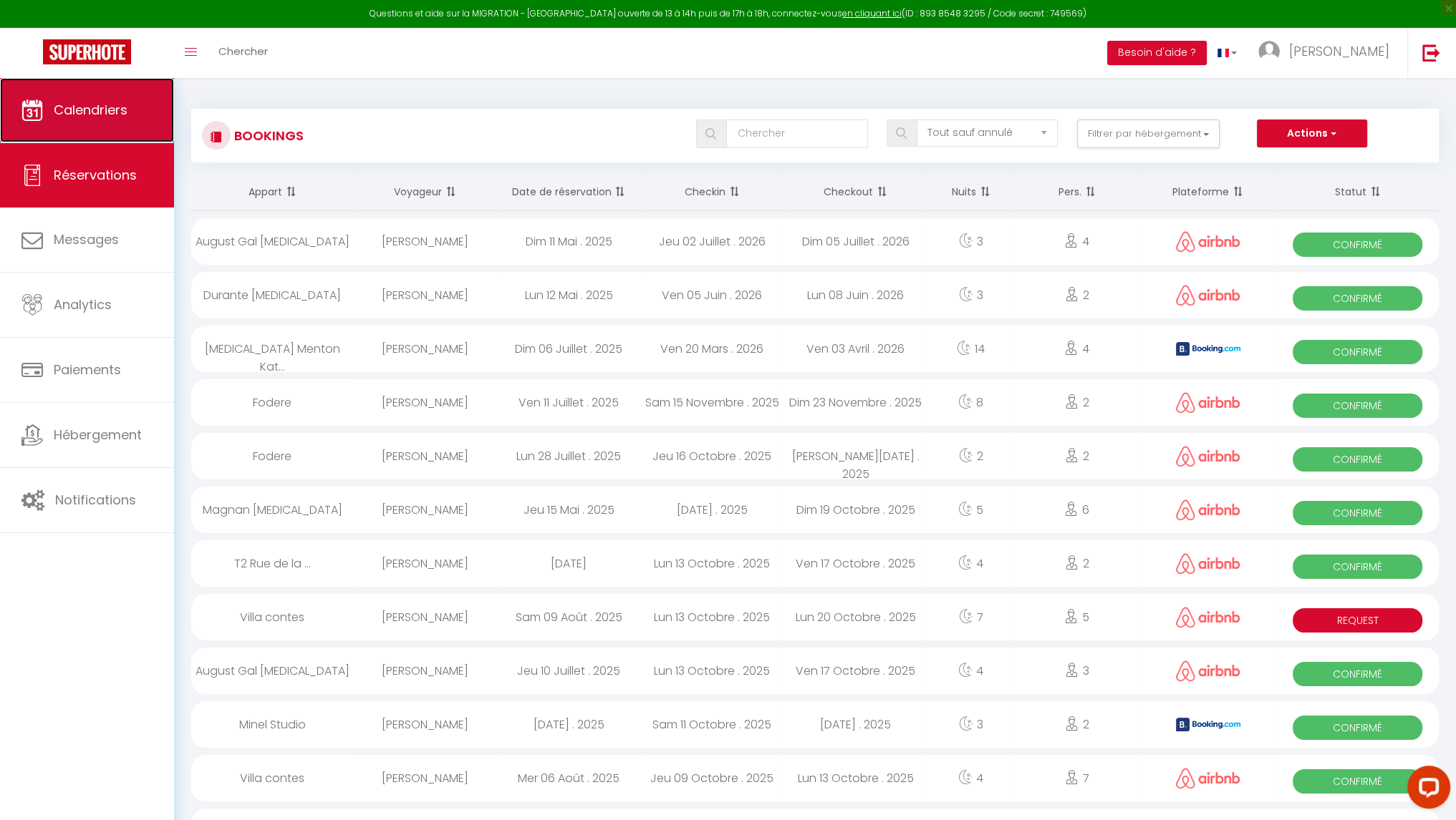
click at [100, 108] on span "Calendriers" at bounding box center [91, 109] width 74 height 18
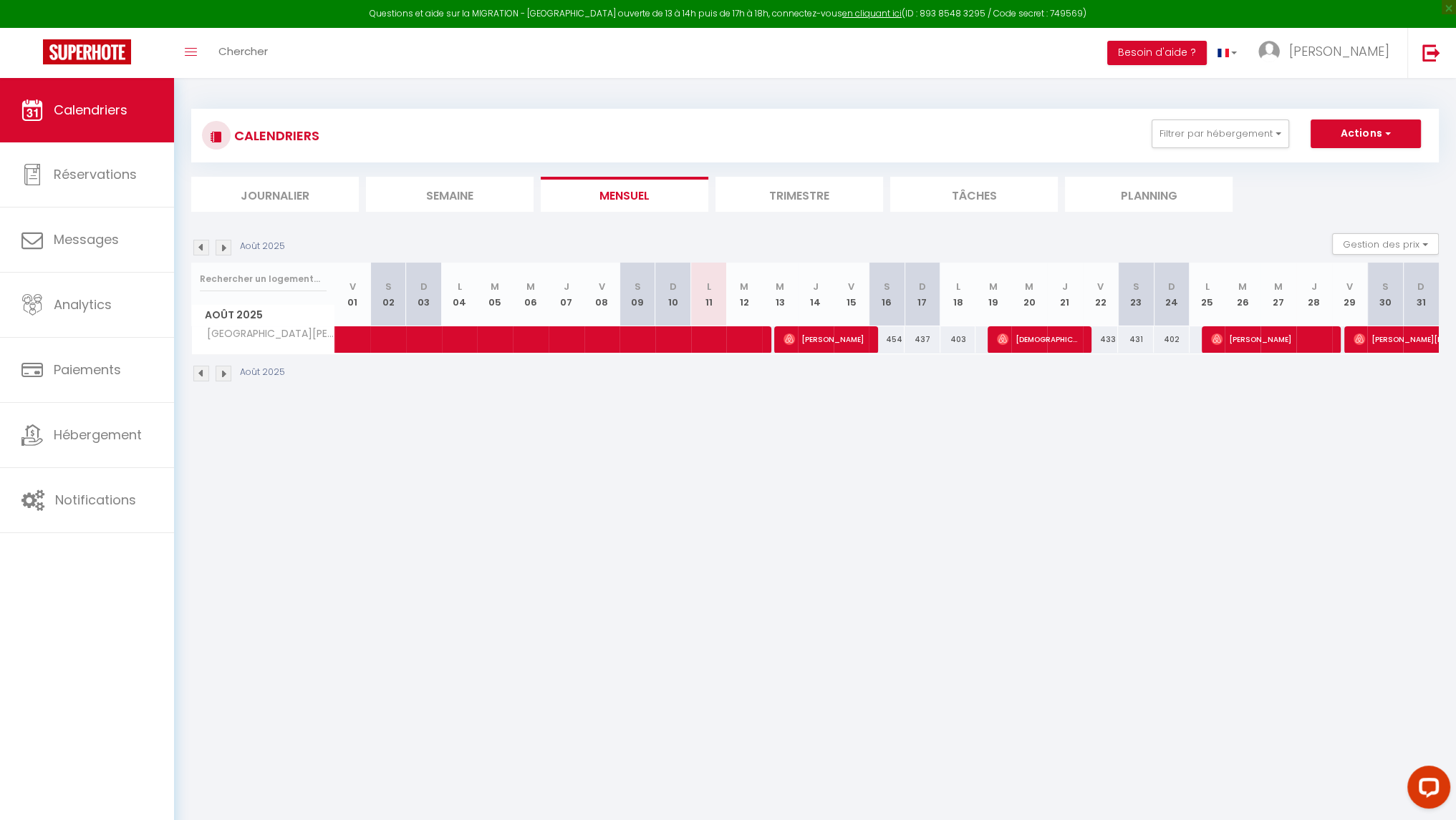
click at [295, 198] on li "Journalier" at bounding box center [275, 194] width 168 height 35
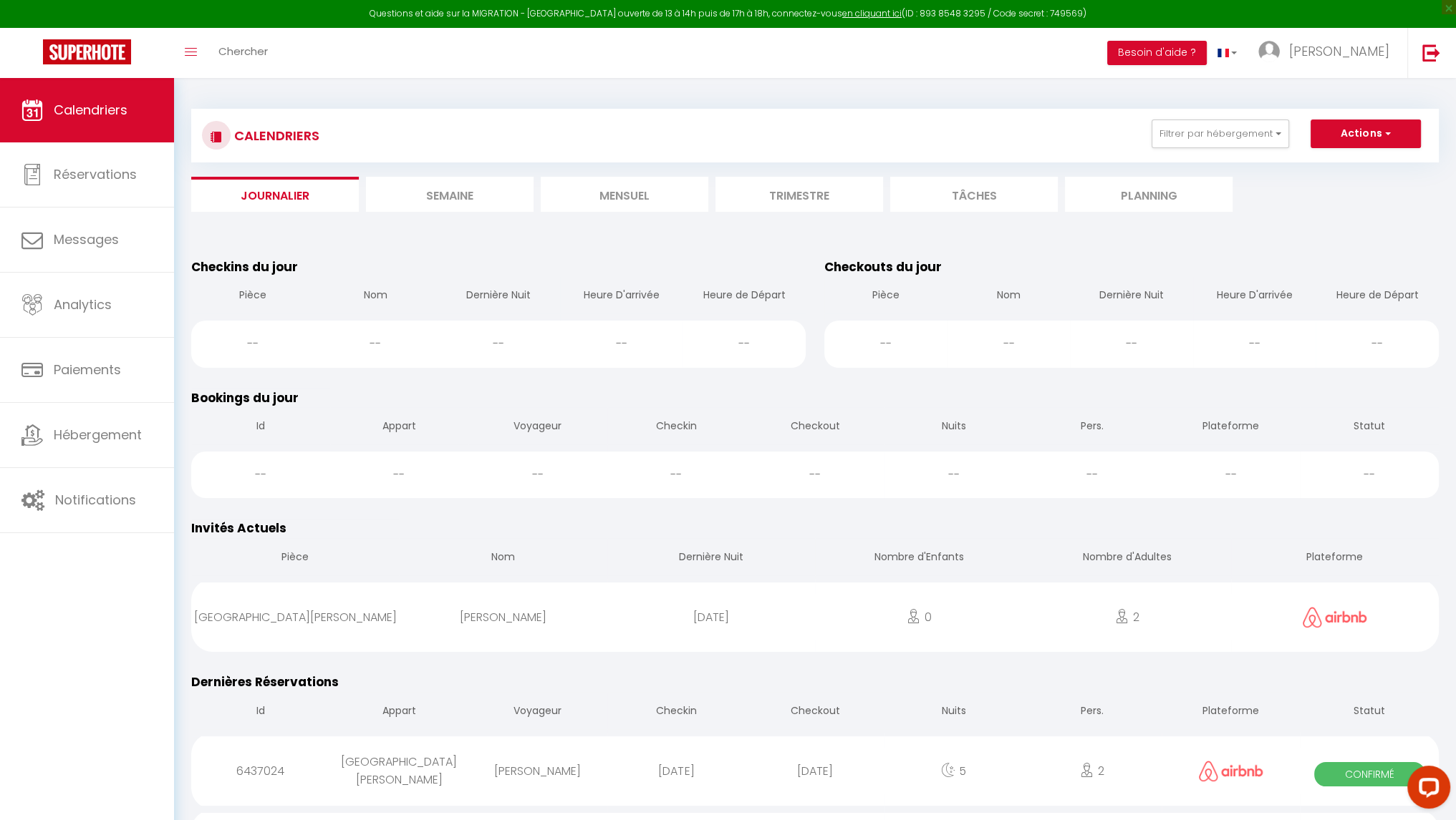
click at [284, 270] on span "Checkins du jour" at bounding box center [244, 267] width 107 height 17
click at [426, 279] on th "Nom" at bounding box center [376, 297] width 123 height 41
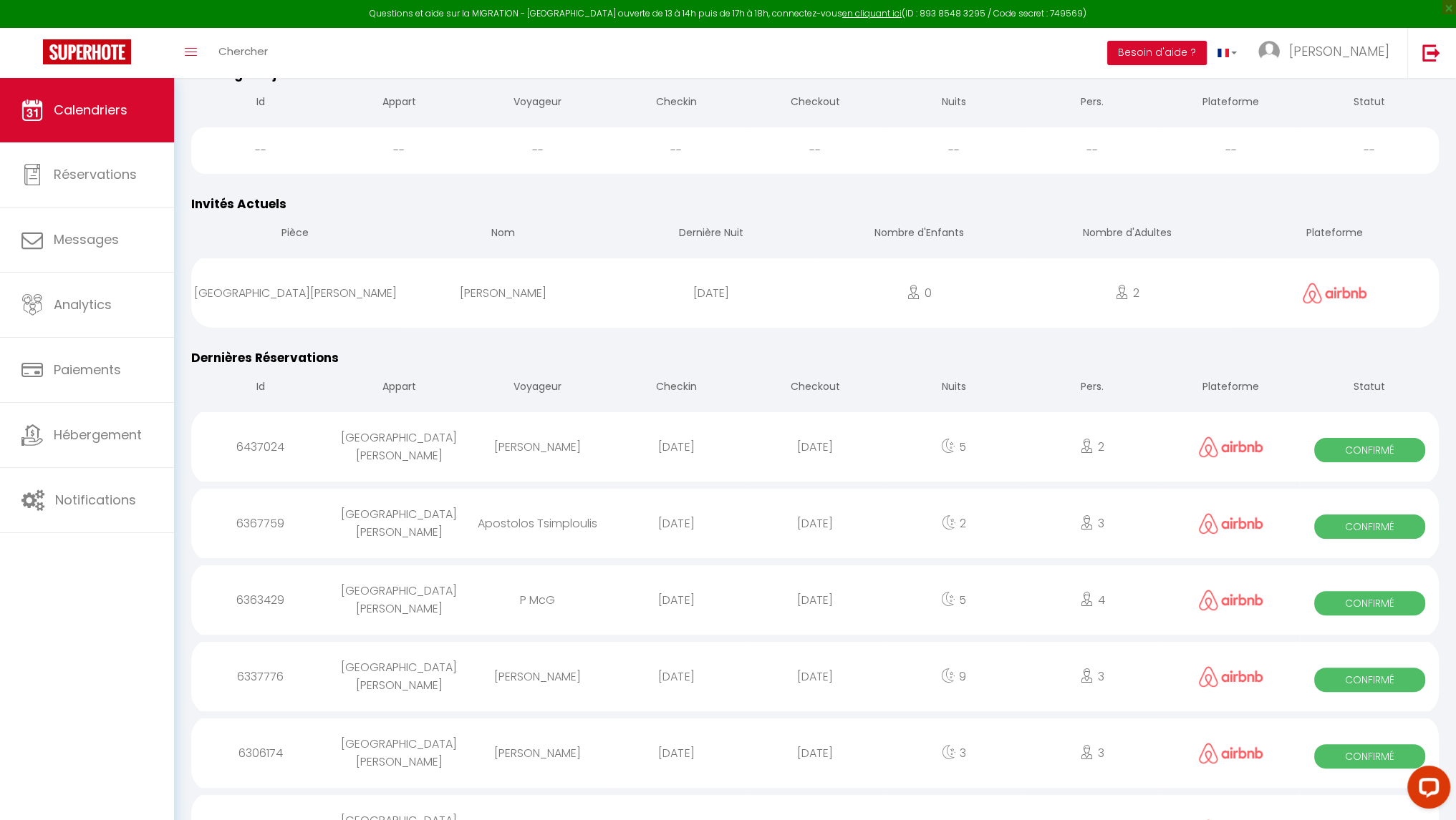
scroll to position [357, 0]
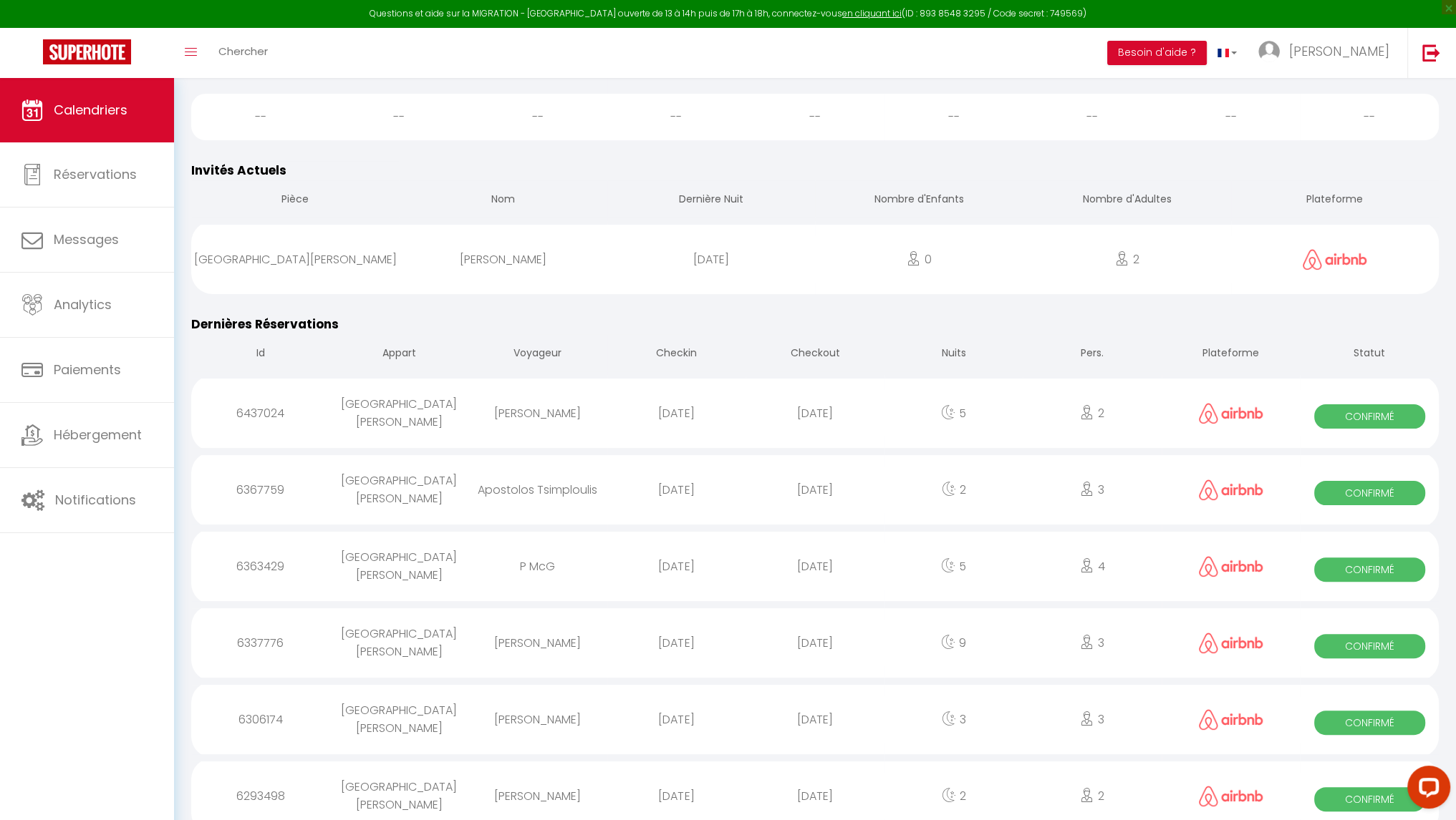
click at [707, 412] on div "[DATE]" at bounding box center [677, 413] width 139 height 46
select select "0"
select select "1"
select select
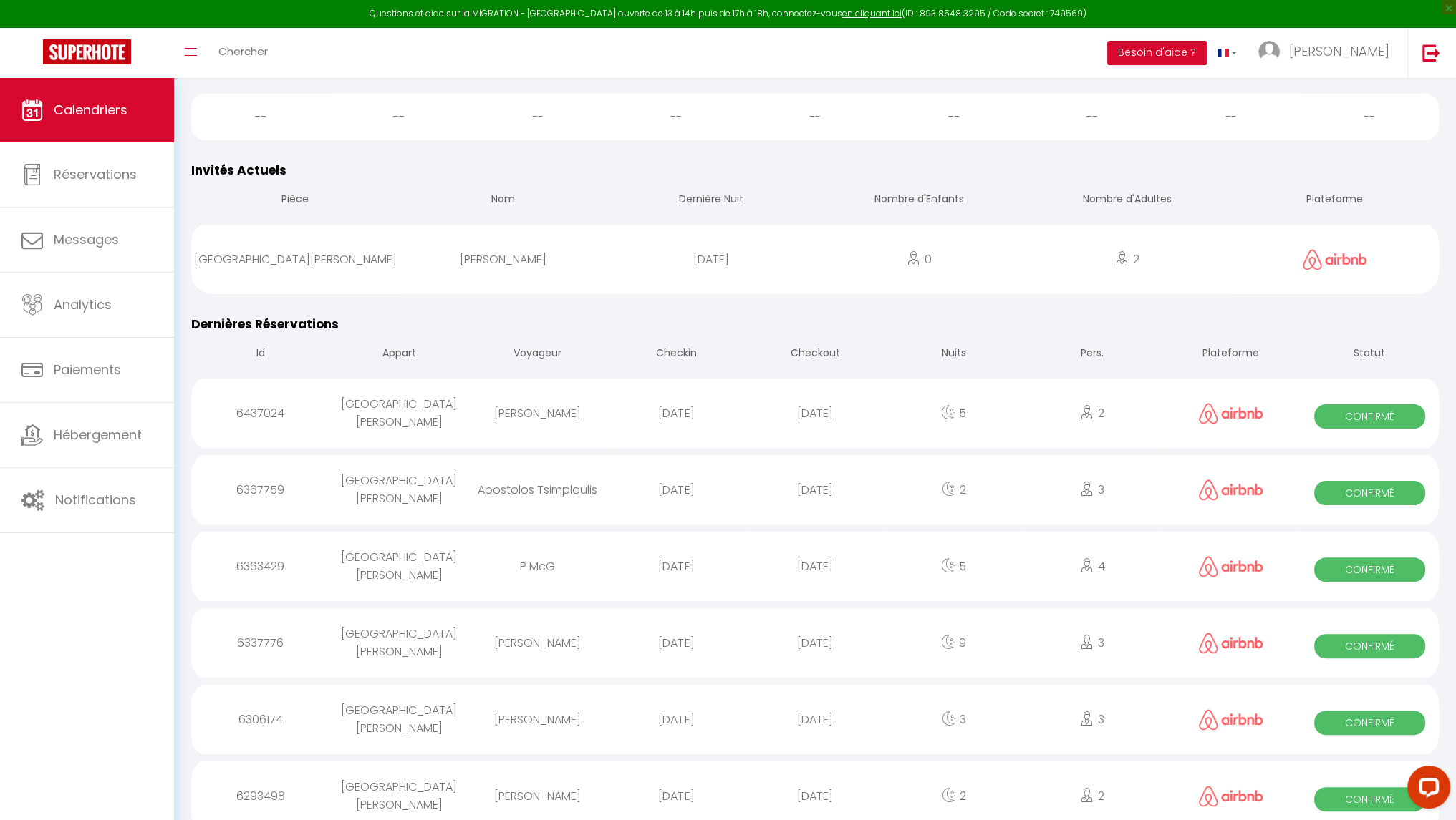
select select
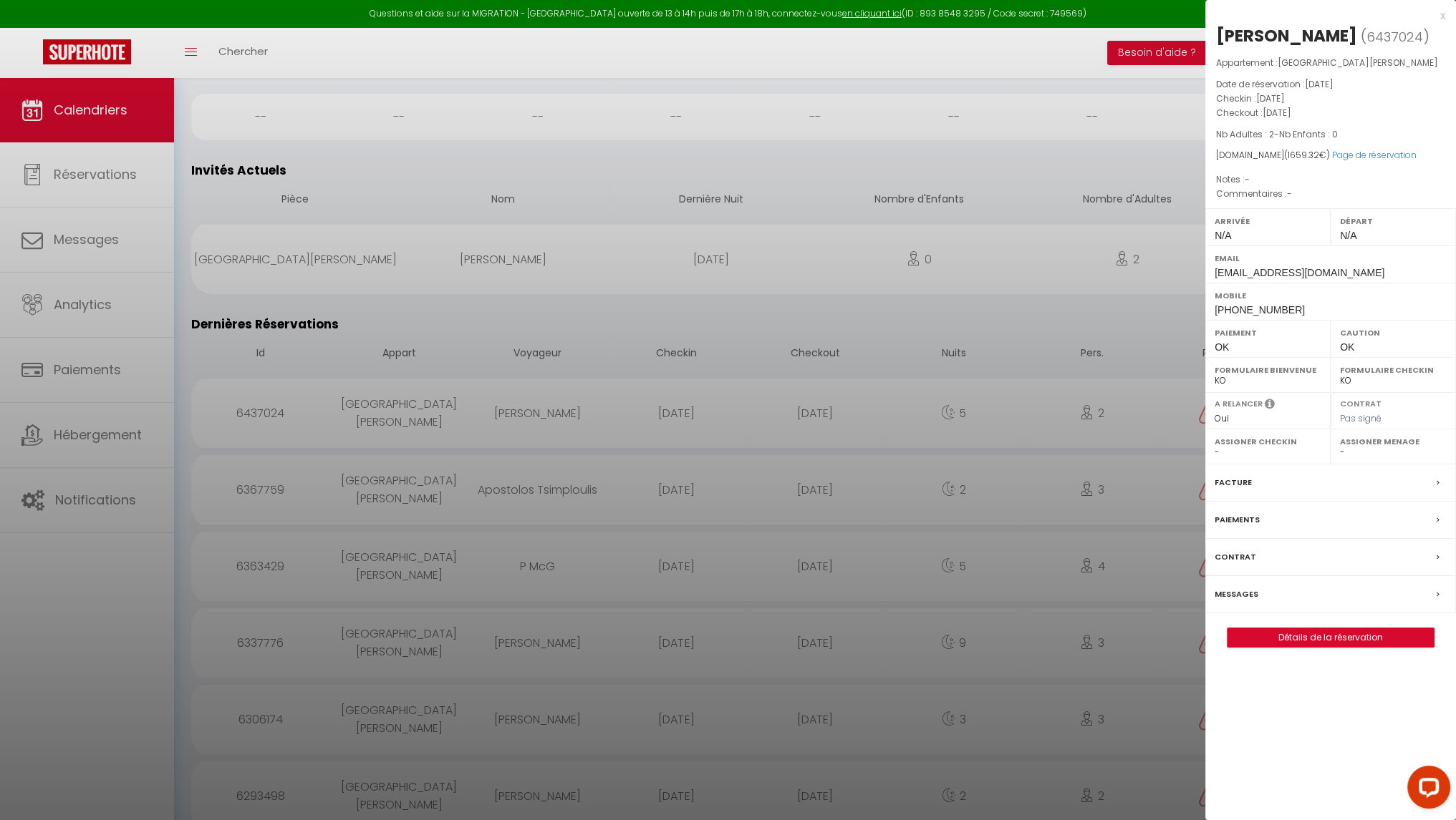
click at [1366, 38] on span "6437024" at bounding box center [1394, 37] width 56 height 18
copy span "6437024"
click at [97, 484] on div at bounding box center [728, 410] width 1456 height 820
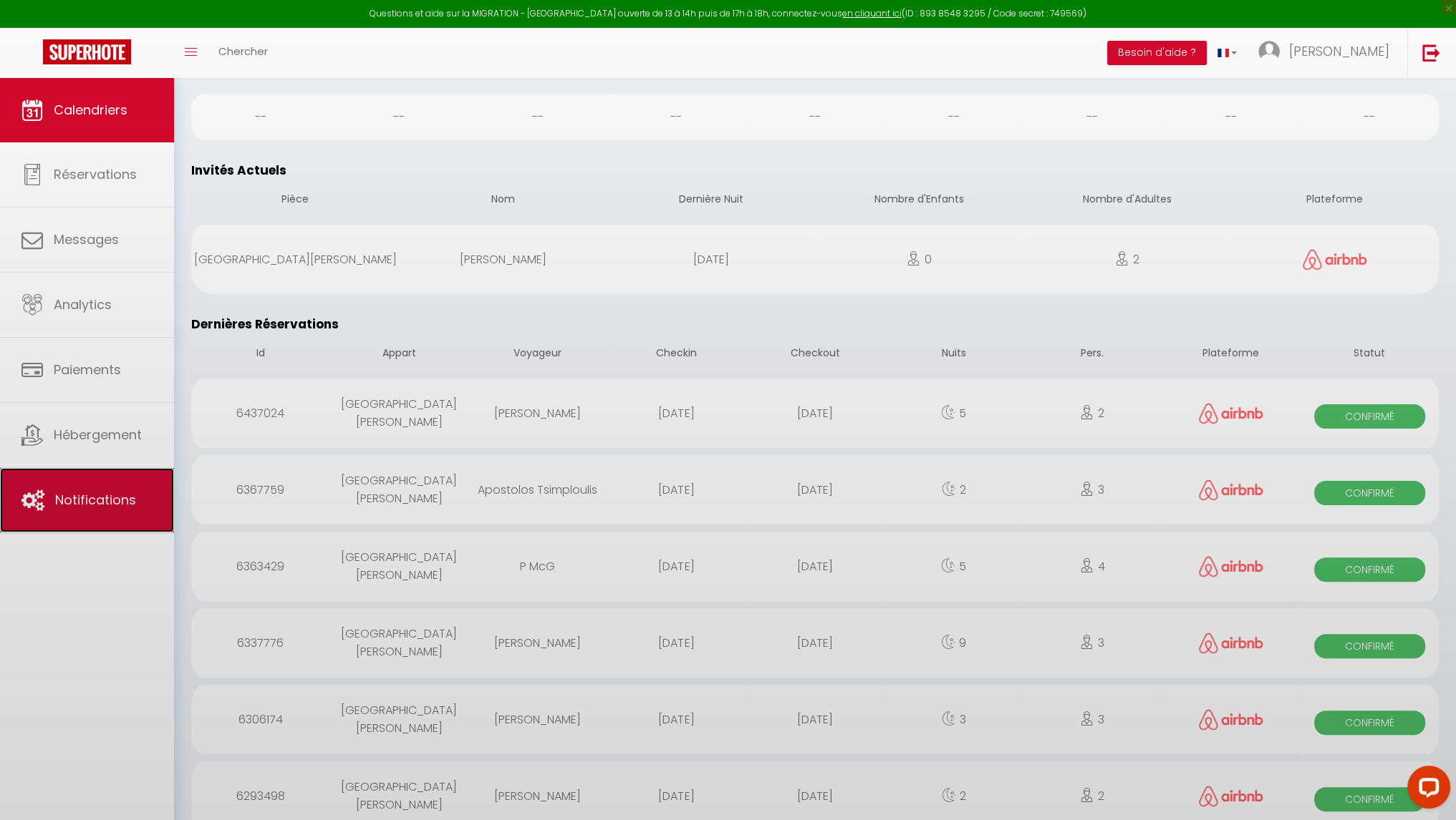
click at [97, 484] on link "Notifications" at bounding box center [86, 499] width 174 height 64
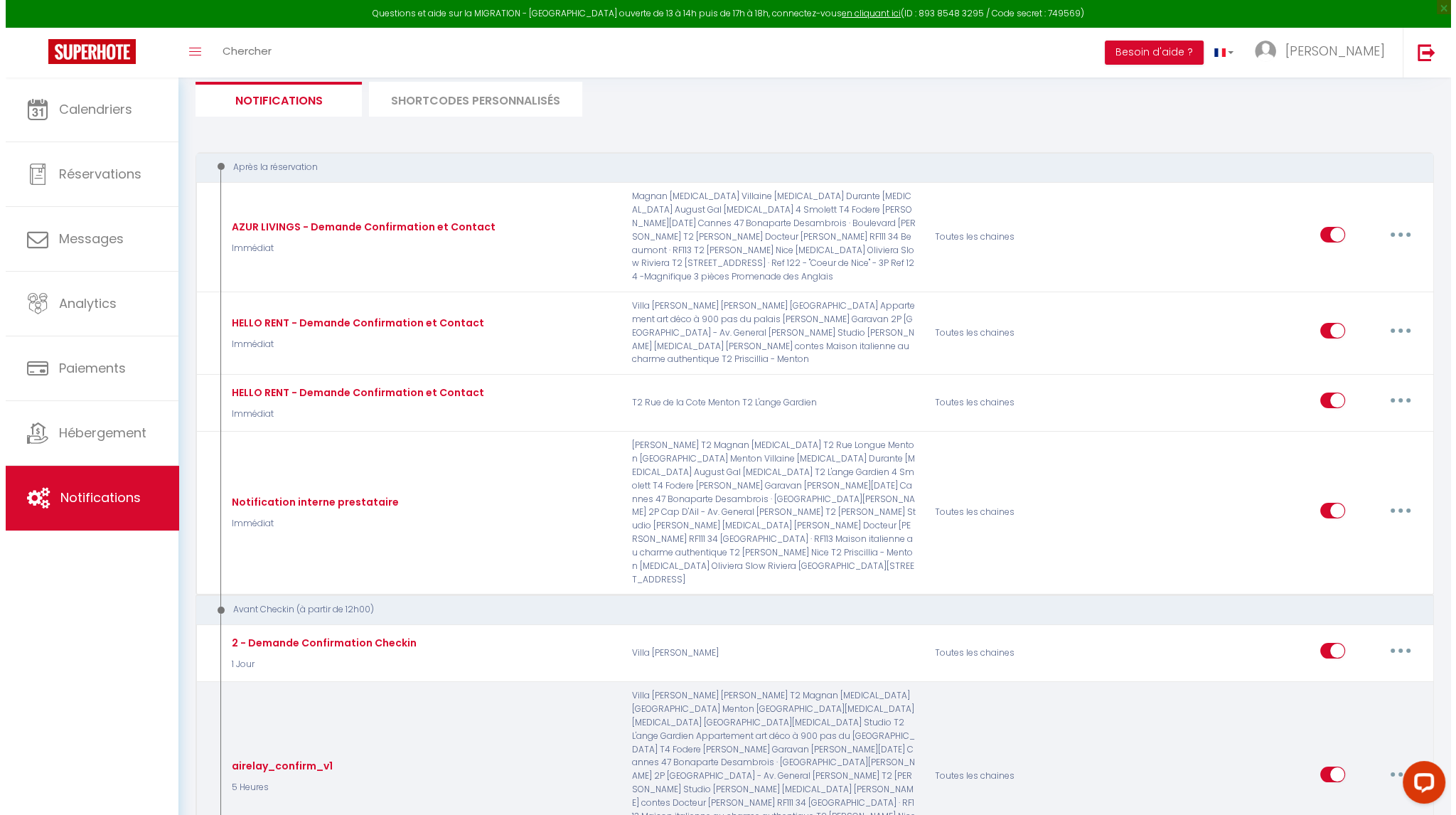
scroll to position [213, 0]
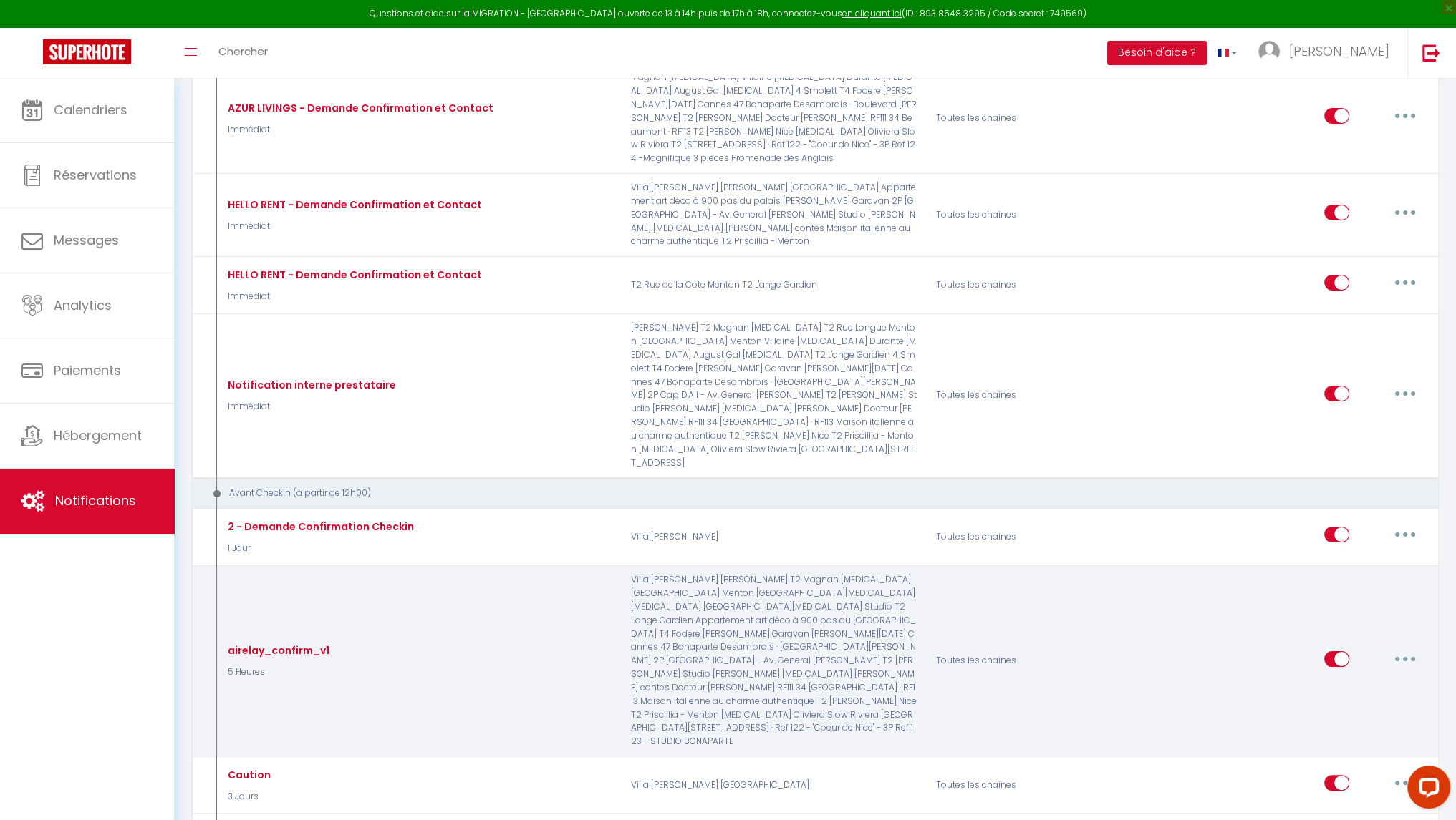
click at [1394, 647] on button "button" at bounding box center [1405, 658] width 40 height 23
click at [1355, 731] on link "Tester" at bounding box center [1368, 743] width 106 height 24
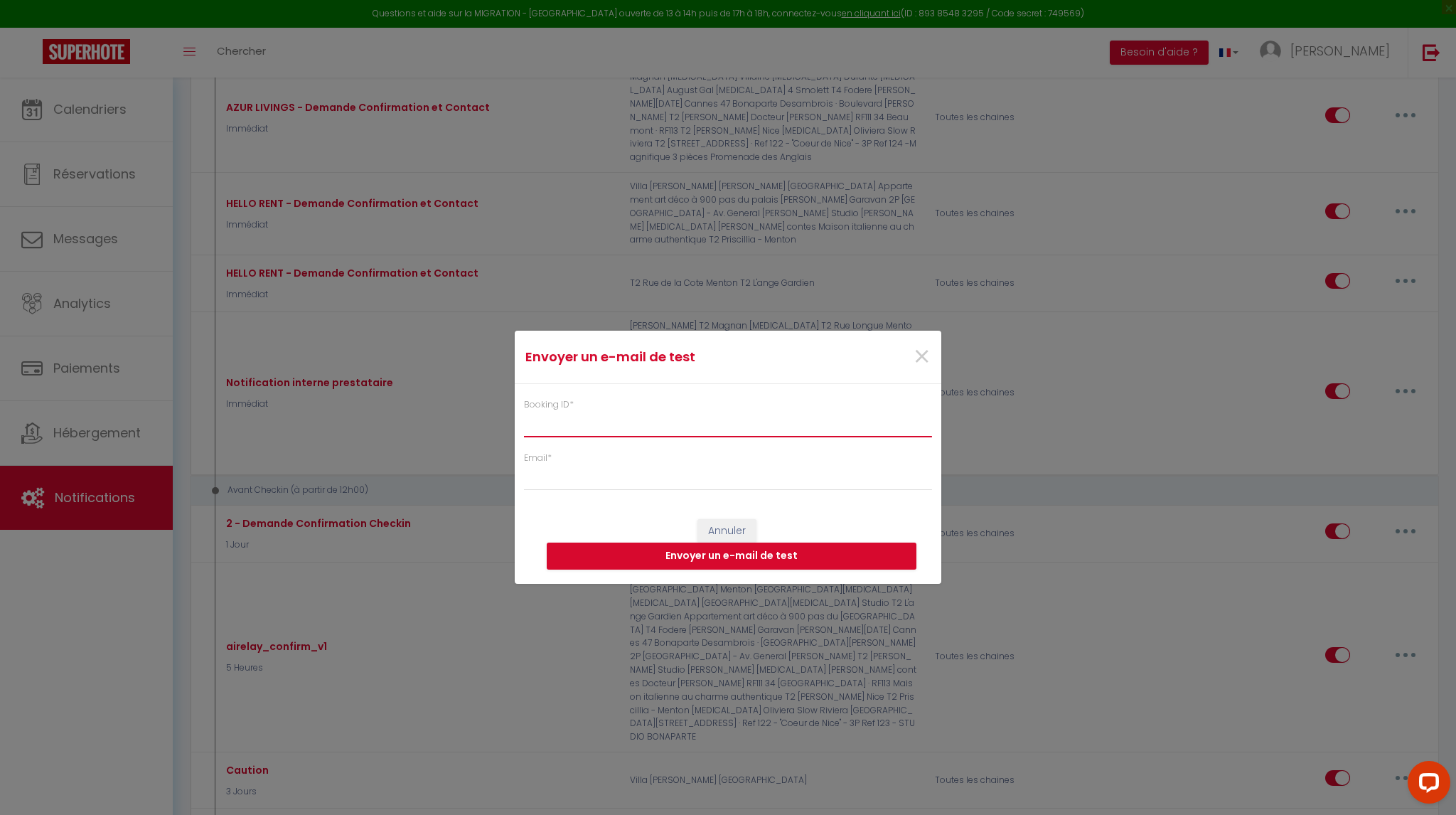
click at [562, 427] on input "Booking ID *" at bounding box center [728, 425] width 408 height 25
paste input "6437024"
type input "6437024"
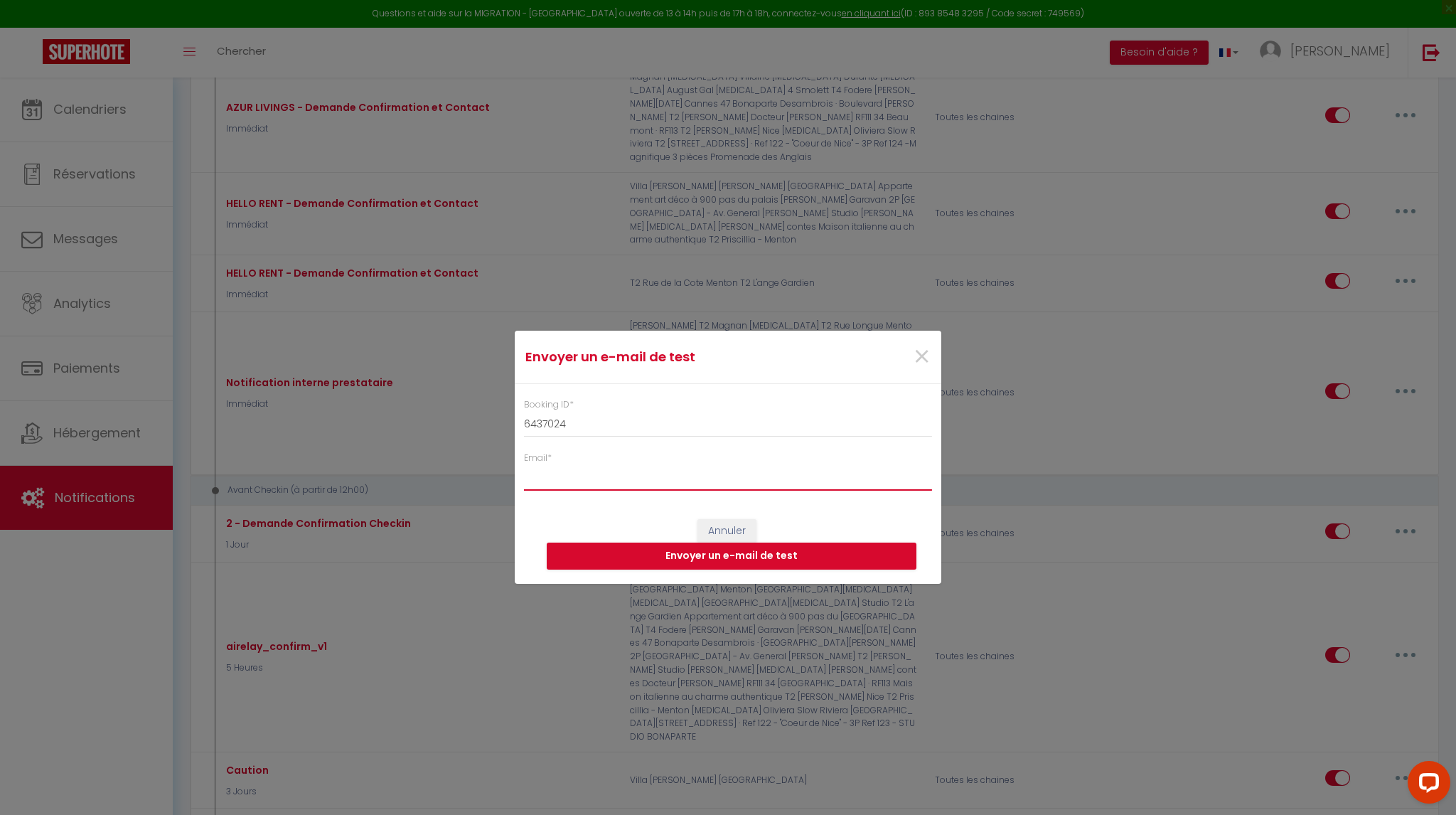
click at [561, 473] on input "Email *" at bounding box center [728, 478] width 408 height 25
type input "[EMAIL_ADDRESS][DOMAIN_NAME]"
click at [752, 557] on button "Envoyer un e-mail de test" at bounding box center [731, 557] width 370 height 27
click at [663, 490] on input "[EMAIL_ADDRESS][DOMAIN_NAME]" at bounding box center [728, 478] width 408 height 25
drag, startPoint x: 562, startPoint y: 478, endPoint x: 463, endPoint y: 472, distance: 99.2
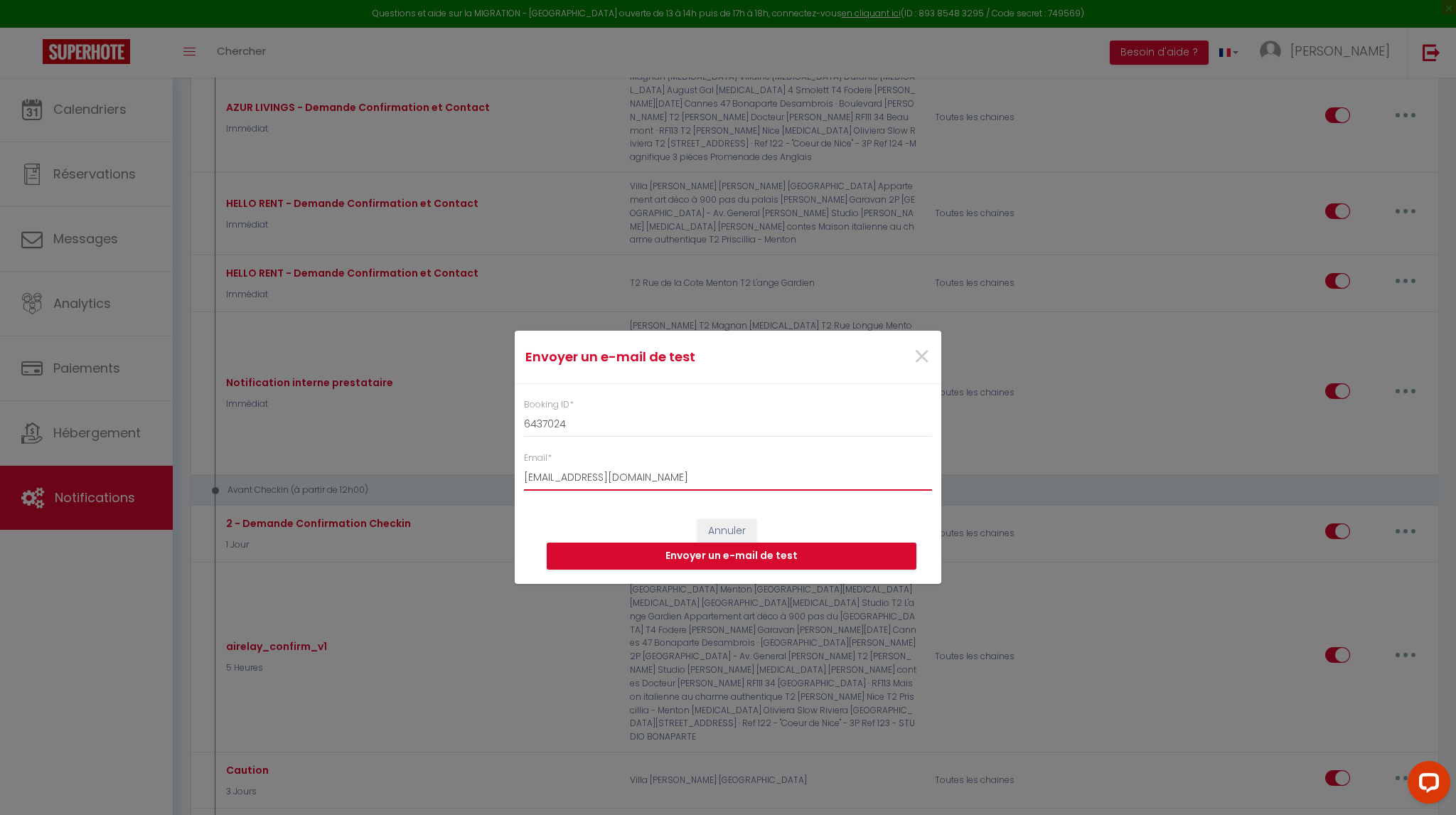
click at [463, 472] on div "Envoyer un e-mail de test × Booking ID * 6437024 Email * [EMAIL_ADDRESS][DOMAIN…" at bounding box center [728, 407] width 1456 height 815
click at [617, 480] on input "Email *" at bounding box center [728, 478] width 408 height 25
paste input "[EMAIL_ADDRESS][DOMAIN_NAME]"
type input "[EMAIL_ADDRESS][DOMAIN_NAME]"
drag, startPoint x: 580, startPoint y: 510, endPoint x: 589, endPoint y: 512, distance: 9.2
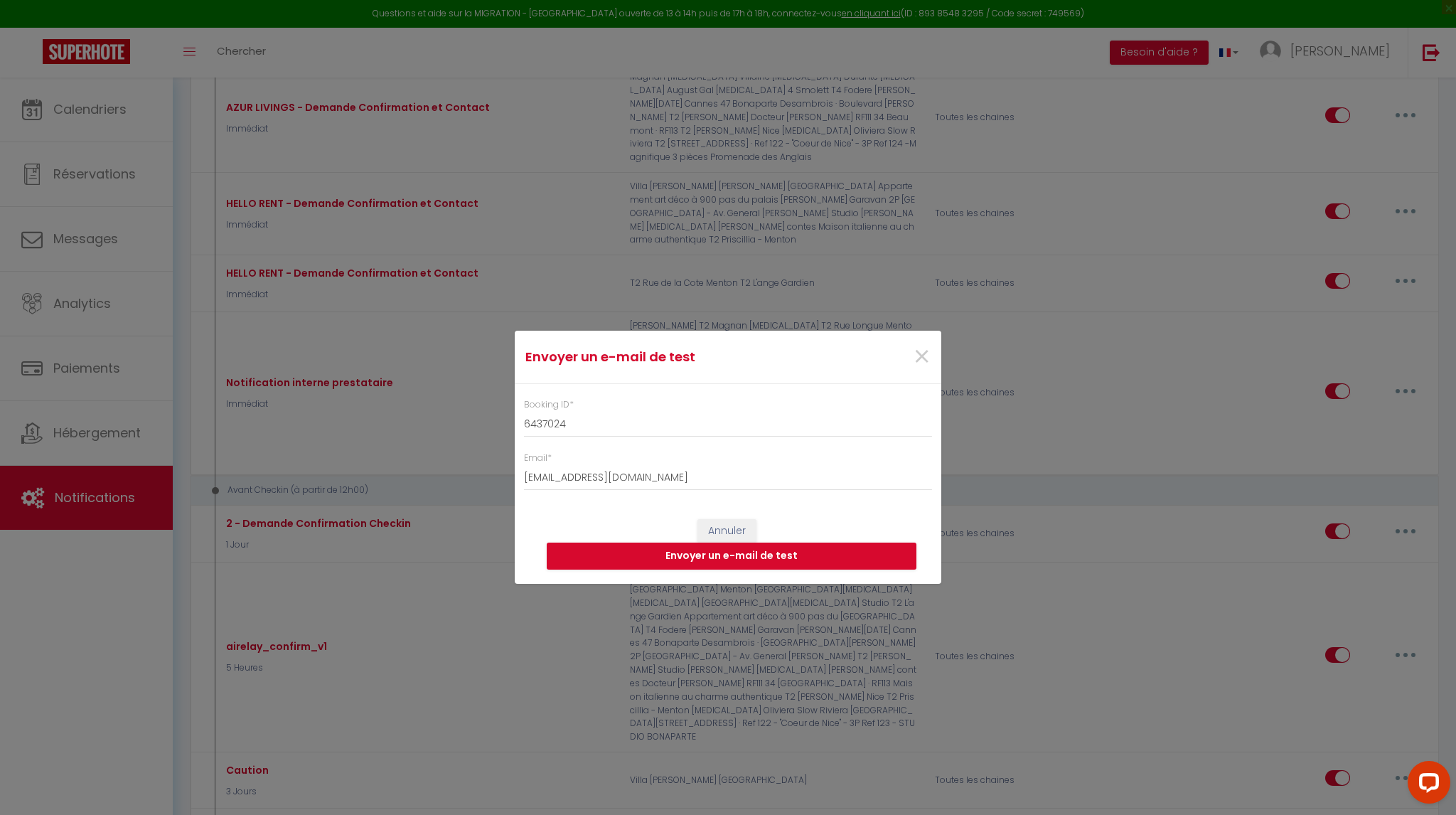
click at [581, 510] on div "Annuler Envoyer un e-mail de test" at bounding box center [728, 544] width 426 height 79
click at [736, 563] on button "Envoyer un e-mail de test" at bounding box center [731, 557] width 370 height 27
click at [679, 482] on input "[EMAIL_ADDRESS][DOMAIN_NAME]" at bounding box center [728, 478] width 408 height 25
click at [687, 478] on input "[EMAIL_ADDRESS][DOMAIN_NAME]" at bounding box center [728, 478] width 408 height 25
drag, startPoint x: 552, startPoint y: 477, endPoint x: 437, endPoint y: 466, distance: 115.5
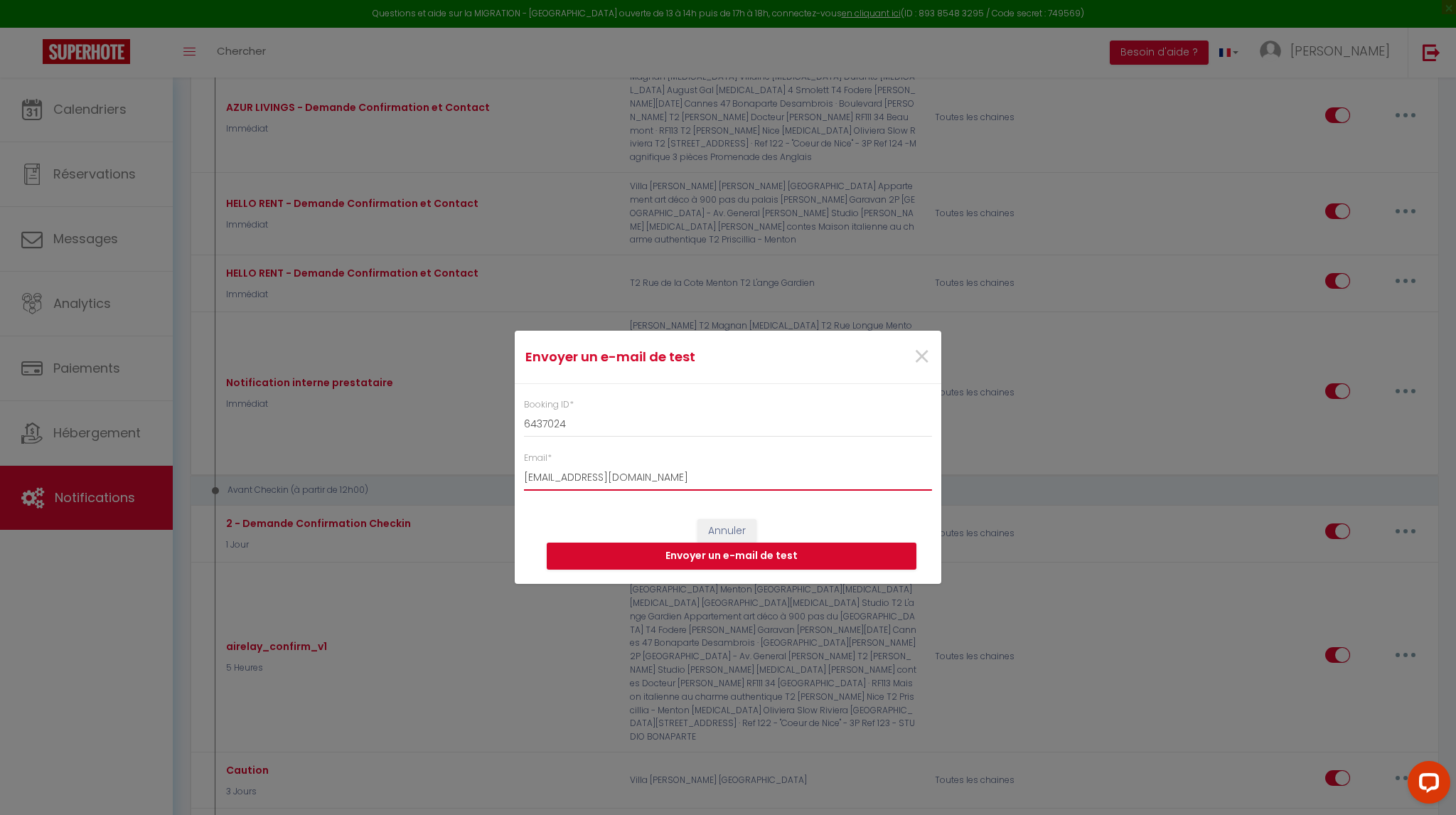
click at [437, 466] on div "Envoyer un e-mail de test × Booking ID * 6437024 Email * [EMAIL_ADDRESS][DOMAIN…" at bounding box center [728, 407] width 1456 height 815
drag, startPoint x: 694, startPoint y: 480, endPoint x: 718, endPoint y: 456, distance: 33.9
click at [701, 473] on input "[EMAIL_ADDRESS][DOMAIN_NAME]" at bounding box center [728, 478] width 408 height 25
click at [783, 558] on button "Envoyer un e-mail de test" at bounding box center [731, 557] width 370 height 27
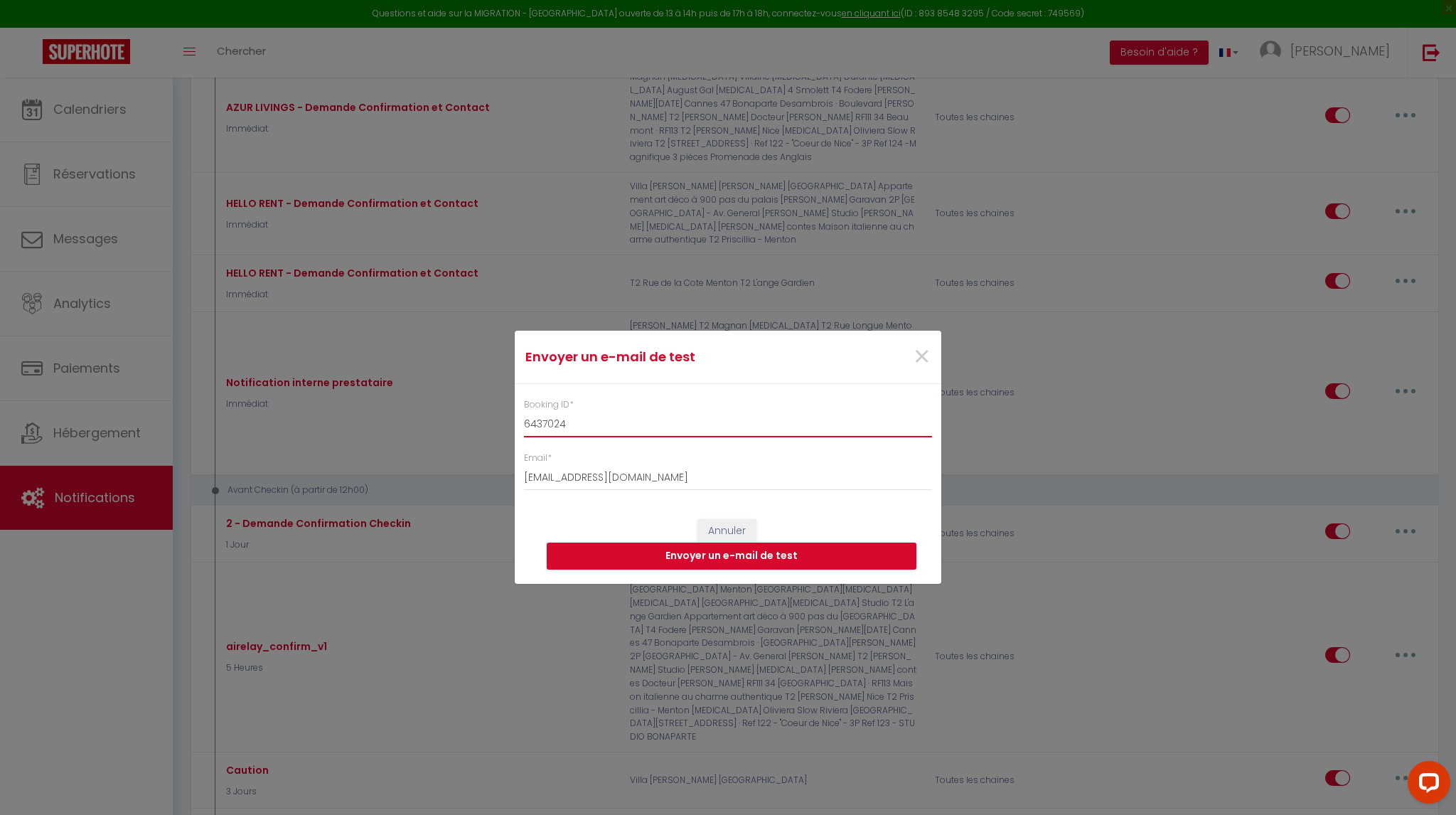
click at [525, 413] on input "6437024" at bounding box center [728, 425] width 408 height 25
paste input "2502"
click at [564, 421] on input "6432502" at bounding box center [728, 425] width 408 height 25
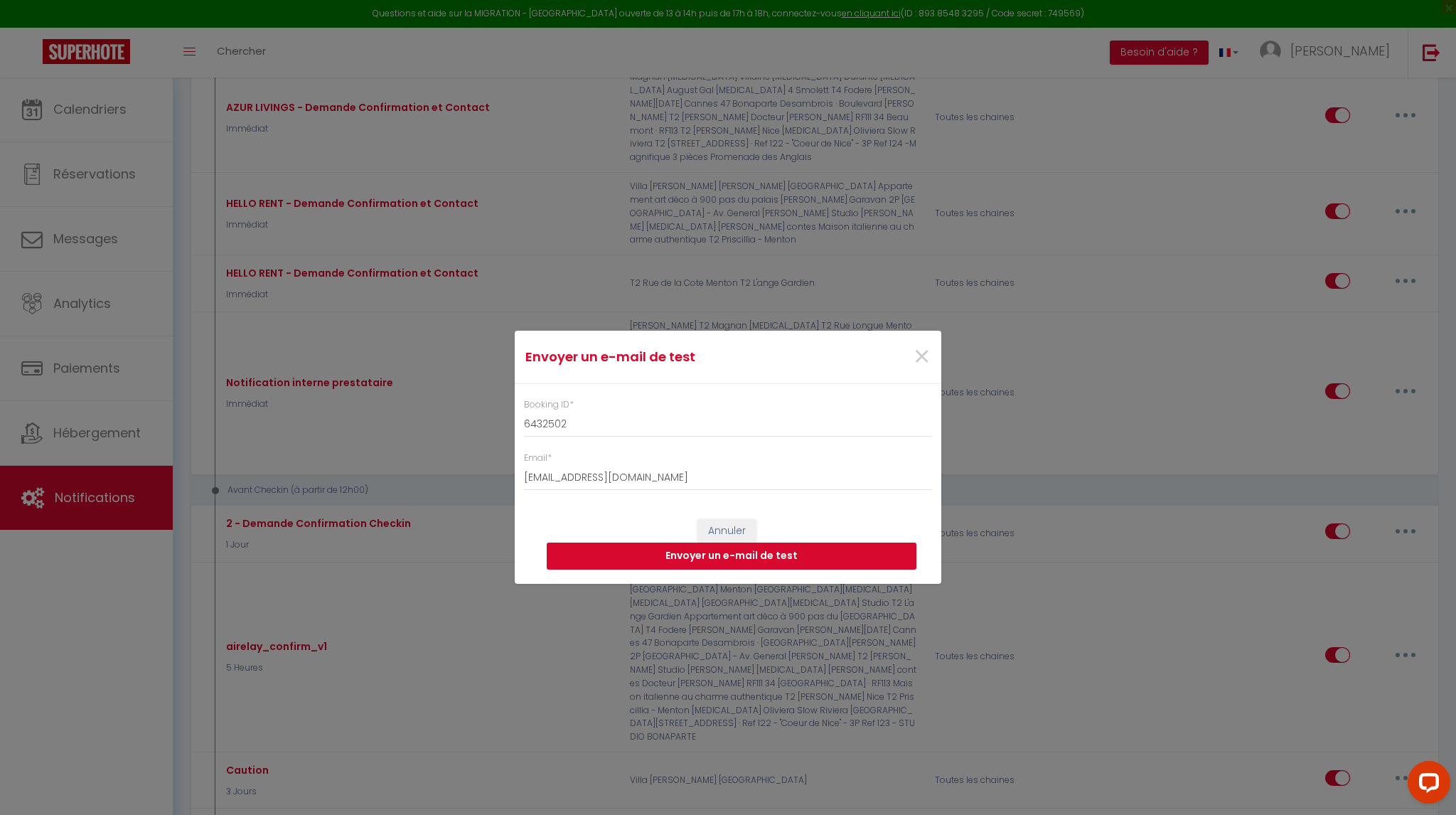
click at [746, 557] on button "Envoyer un e-mail de test" at bounding box center [731, 557] width 370 height 27
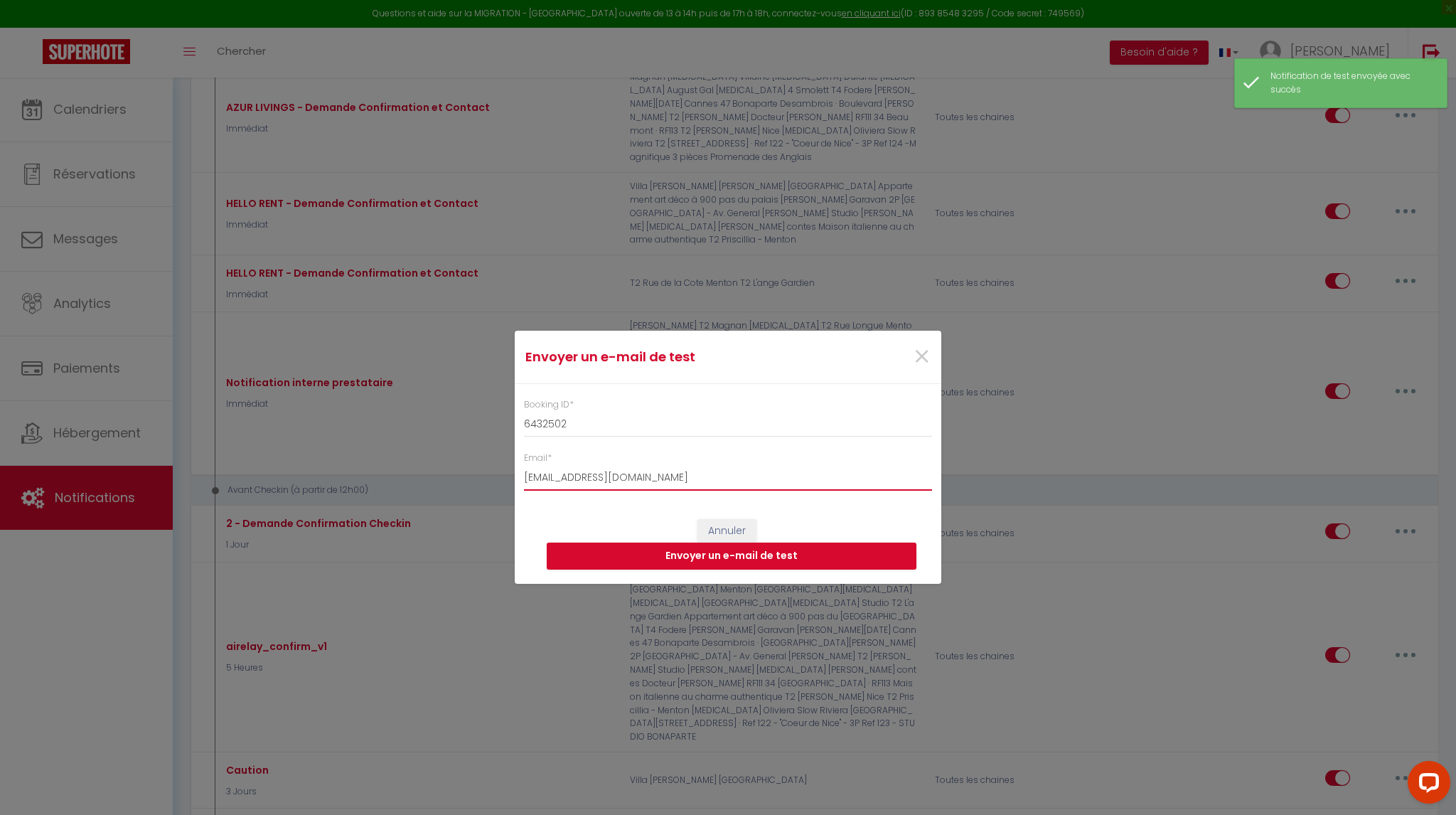
click at [601, 477] on input "[EMAIL_ADDRESS][DOMAIN_NAME]" at bounding box center [728, 478] width 408 height 25
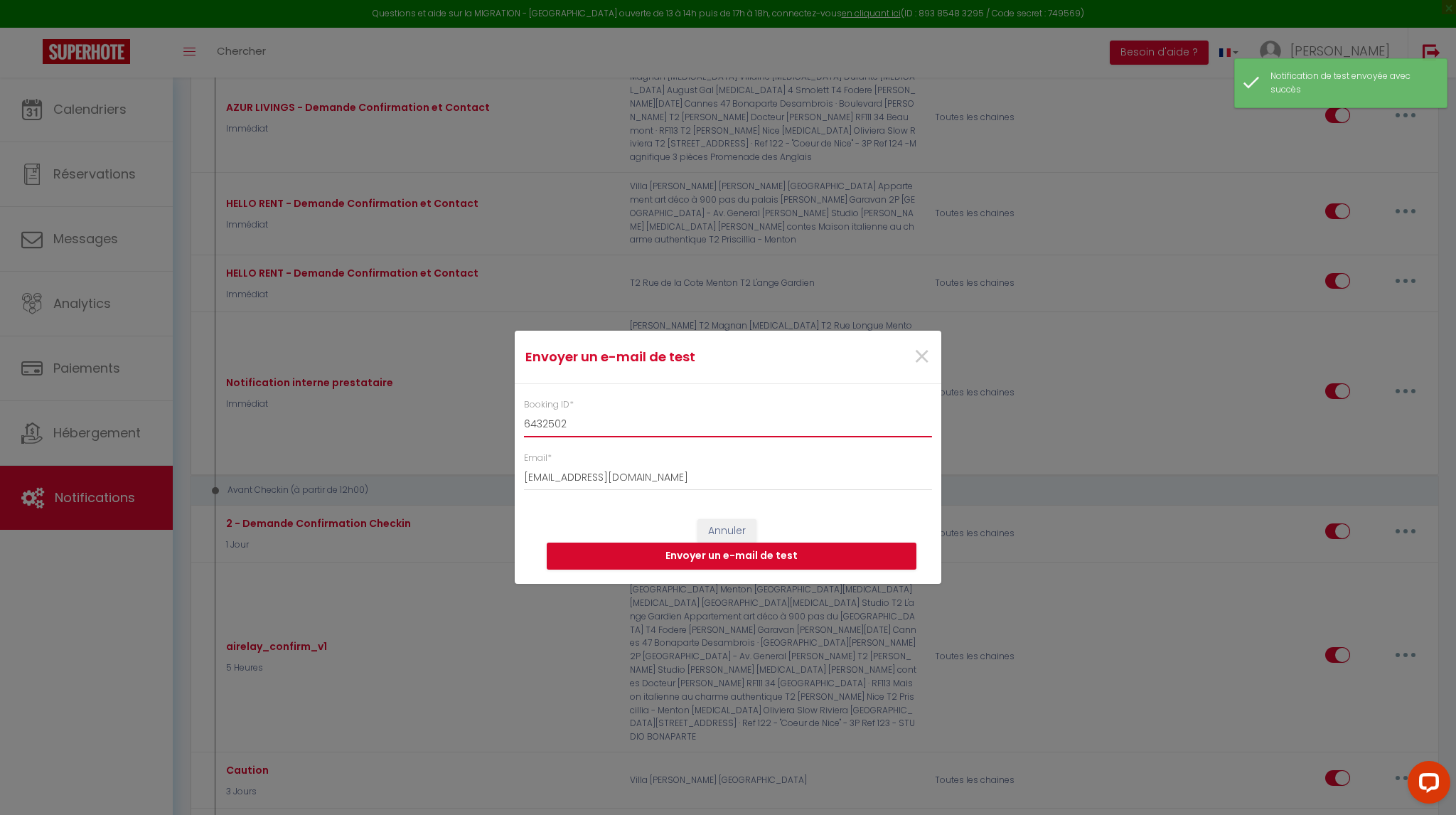
click at [557, 420] on input "6432502" at bounding box center [728, 425] width 408 height 25
paste input "211785"
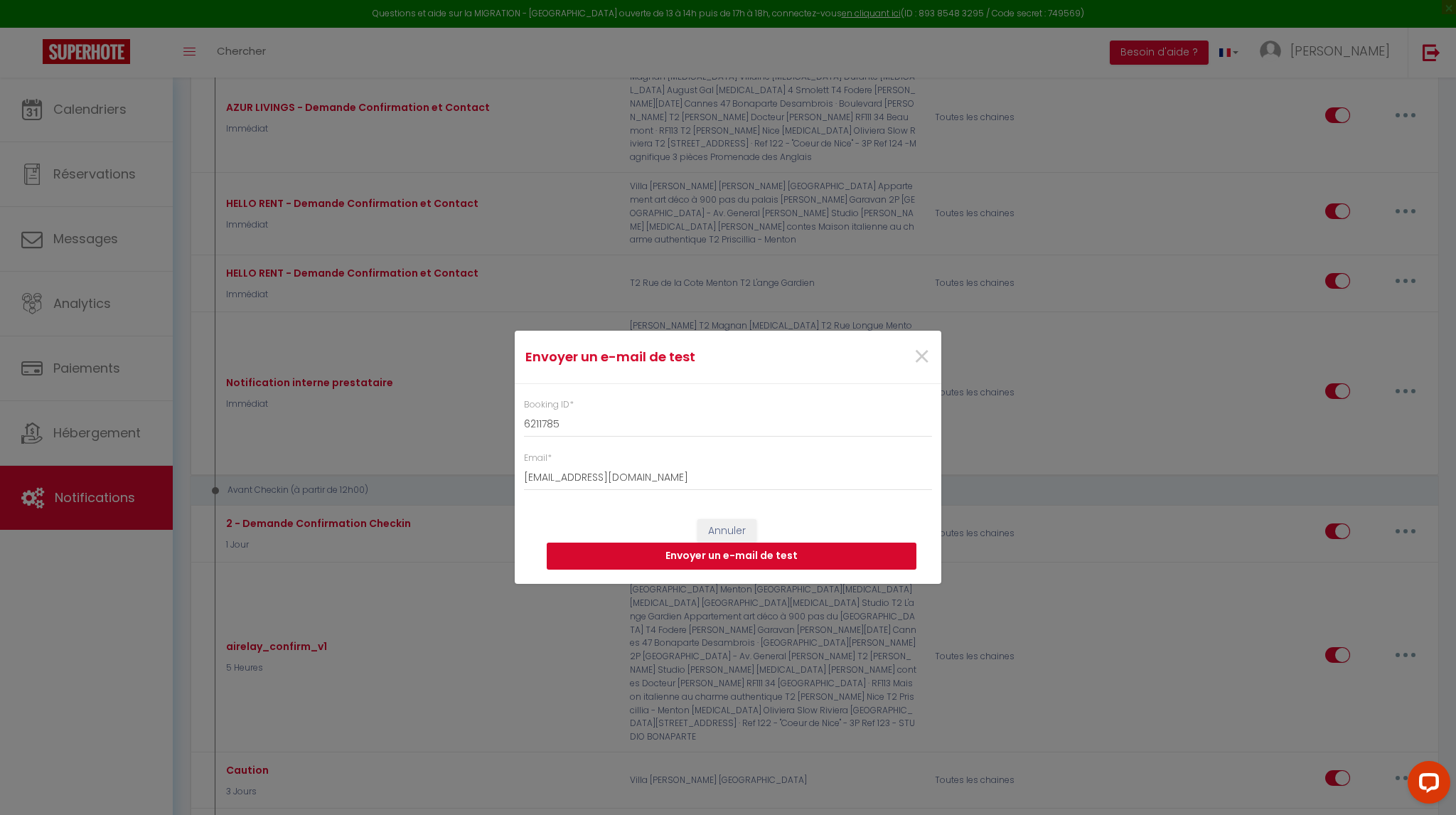
click at [765, 551] on button "Envoyer un e-mail de test" at bounding box center [731, 557] width 370 height 27
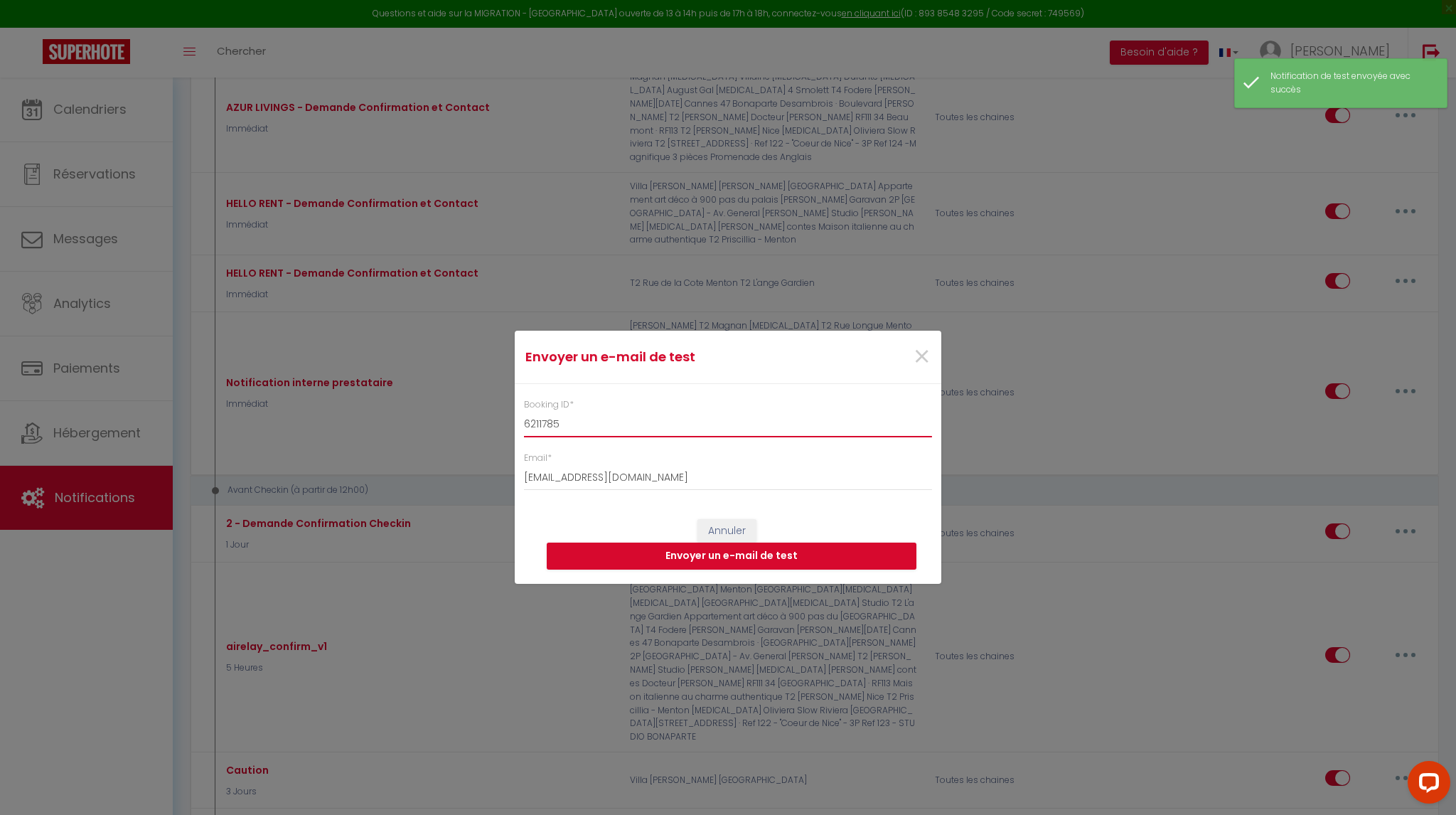
click at [539, 427] on input "6211785" at bounding box center [728, 425] width 408 height 25
paste input "368753"
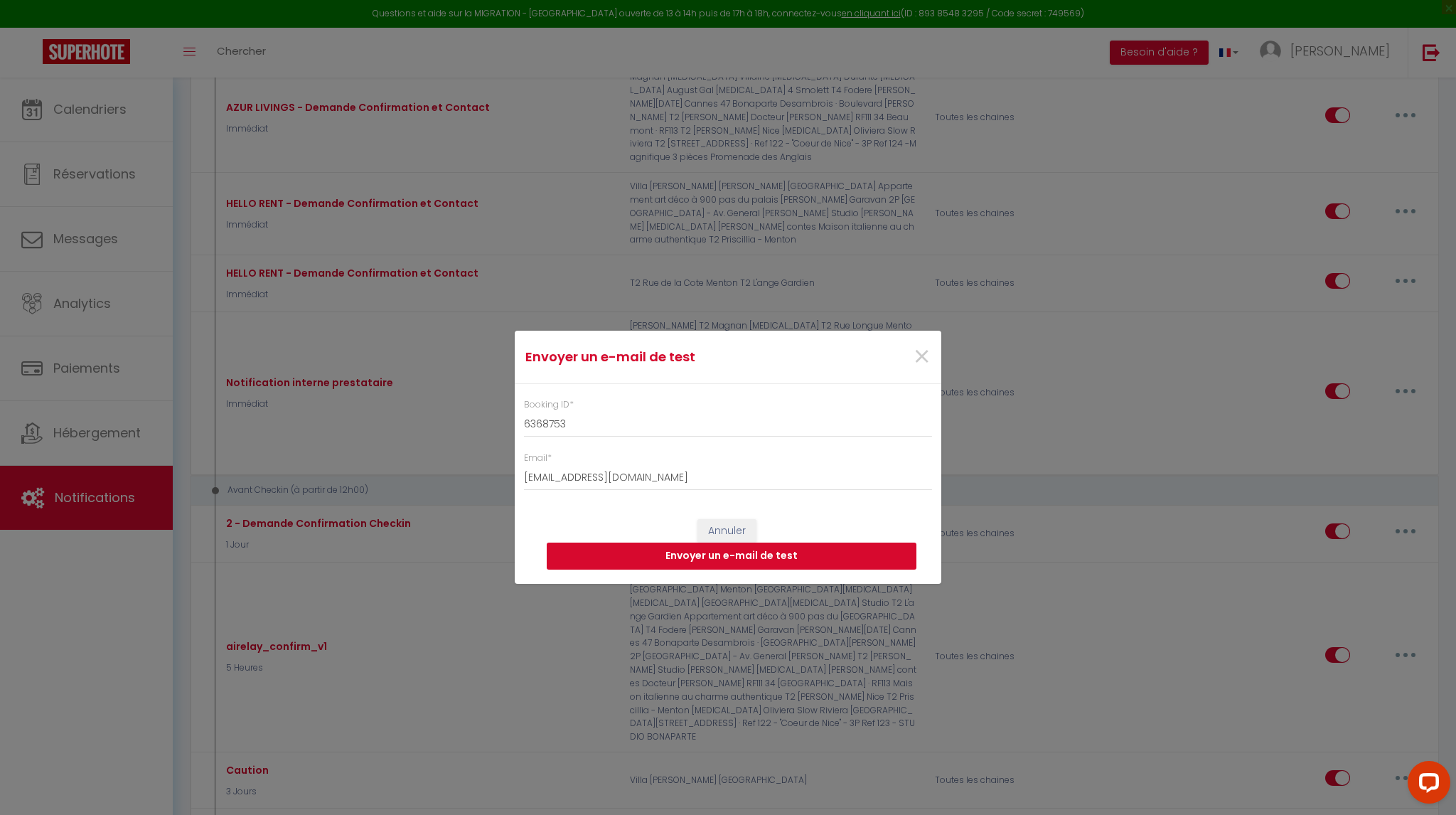
click at [706, 556] on button "Envoyer un e-mail de test" at bounding box center [731, 557] width 370 height 27
click at [557, 433] on input "6368753" at bounding box center [728, 425] width 408 height 25
paste input "461289"
click at [735, 559] on button "Envoyer un e-mail de test" at bounding box center [731, 557] width 370 height 27
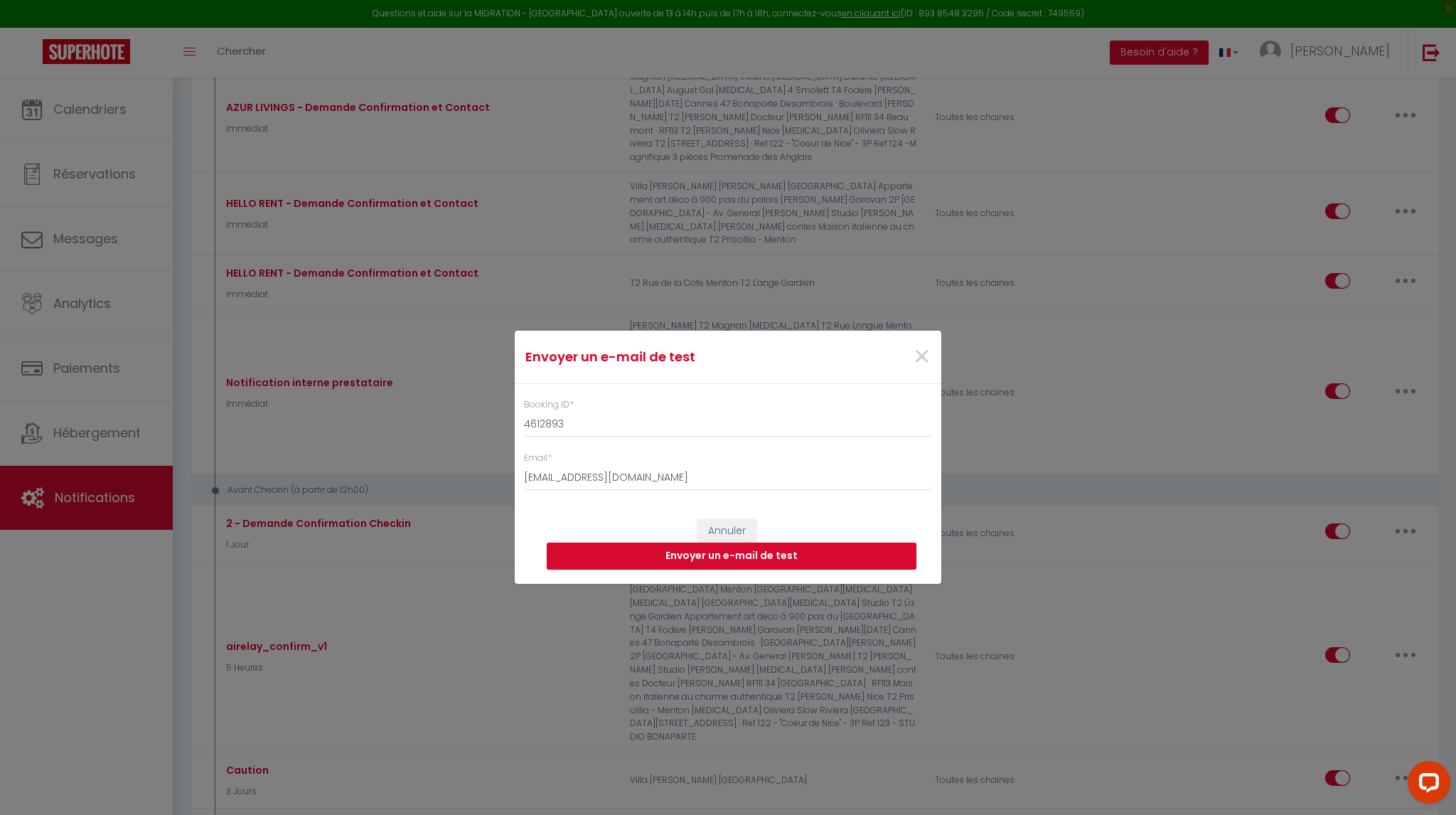
click at [516, 425] on div "Booking ID * 4612893" at bounding box center [728, 418] width 426 height 39
click at [545, 423] on input "4612893" at bounding box center [728, 425] width 408 height 25
paste input "636875"
type input "6368753"
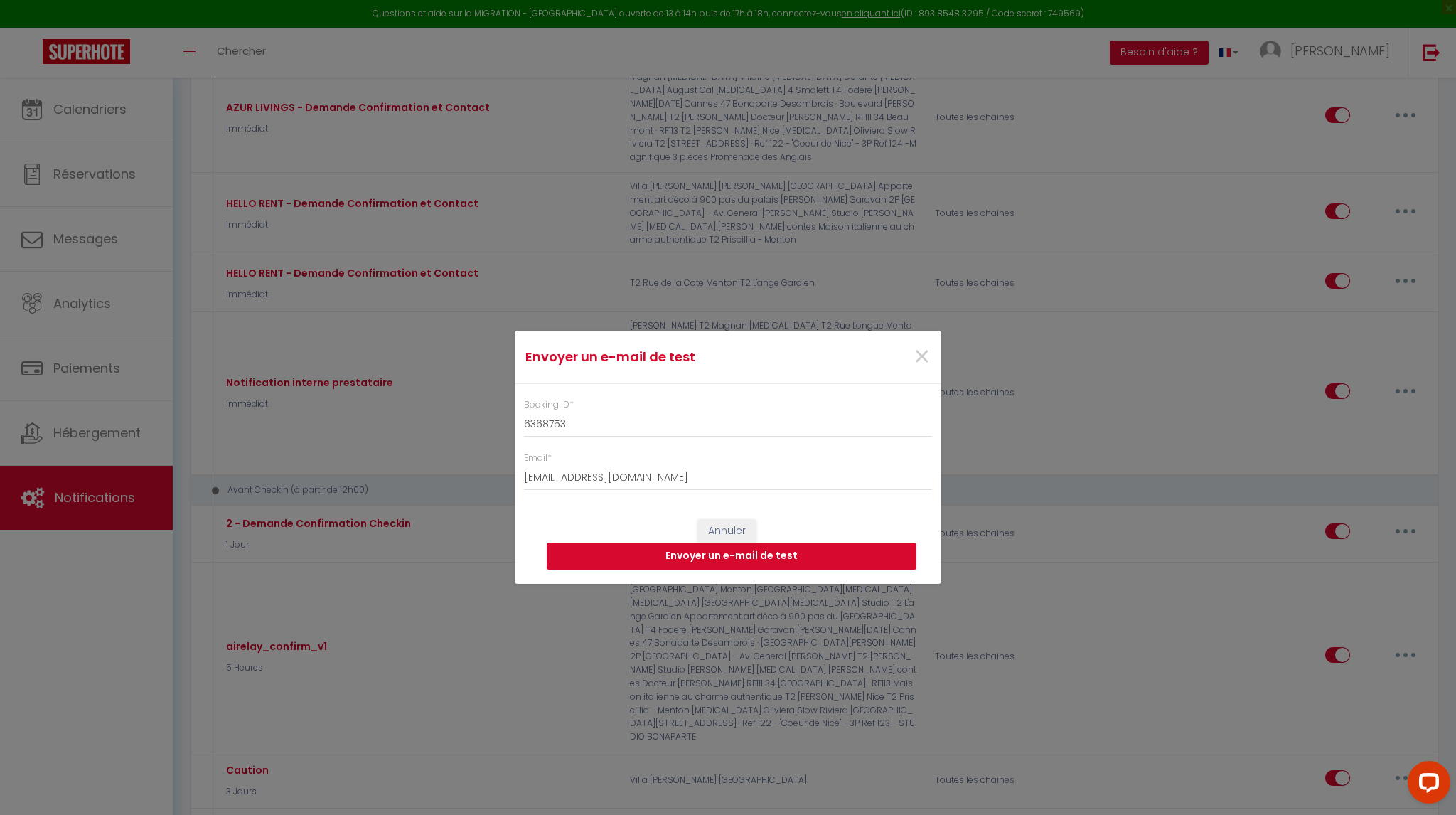
click at [735, 556] on button "Envoyer un e-mail de test" at bounding box center [731, 557] width 370 height 27
click at [553, 425] on input "6368753" at bounding box center [728, 425] width 408 height 25
click at [731, 552] on button "Envoyer un e-mail de test" at bounding box center [731, 557] width 370 height 27
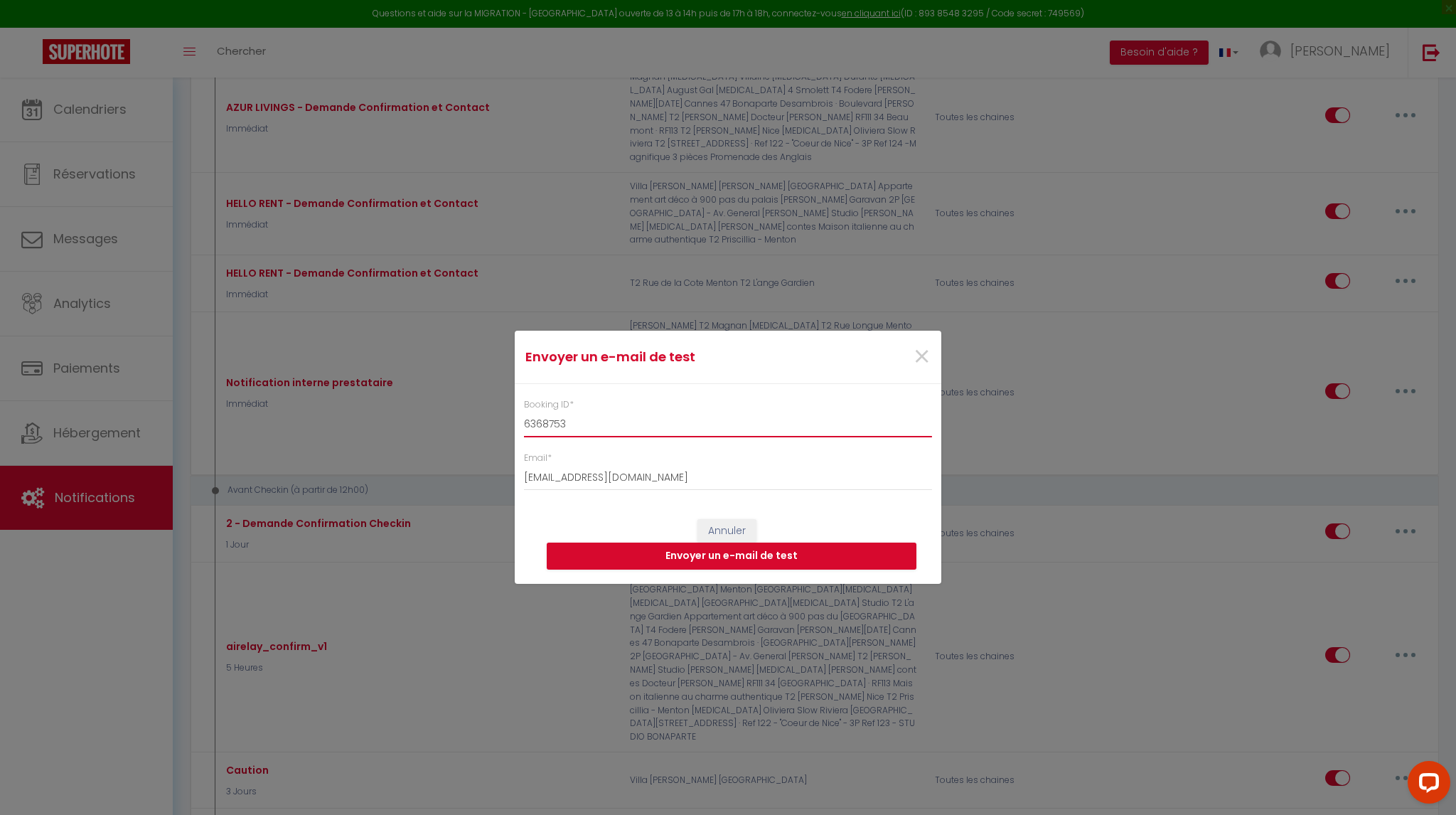
click at [597, 430] on input "6368753" at bounding box center [728, 425] width 408 height 25
